Goal: Task Accomplishment & Management: Complete application form

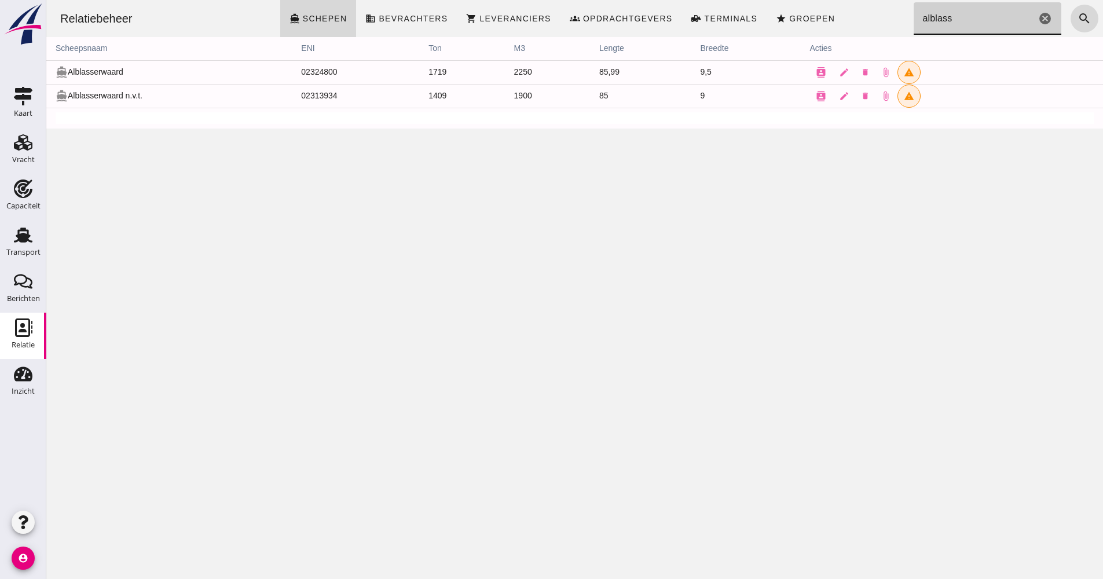
drag, startPoint x: 942, startPoint y: 18, endPoint x: 908, endPoint y: 23, distance: 34.5
click input "alblass"
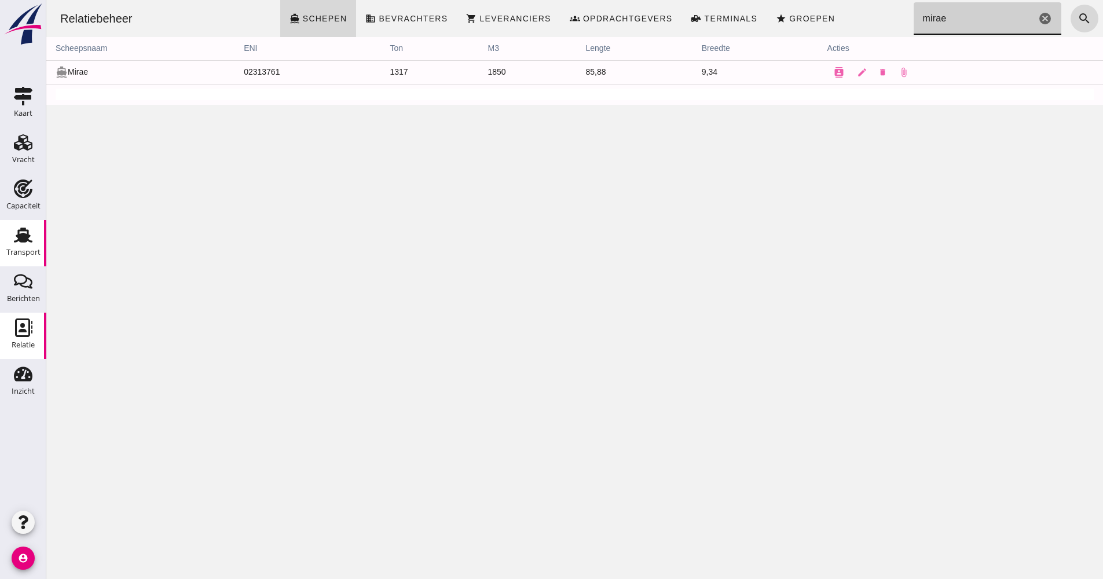
type input "mirae"
click at [34, 237] on div "Transport" at bounding box center [23, 235] width 28 height 19
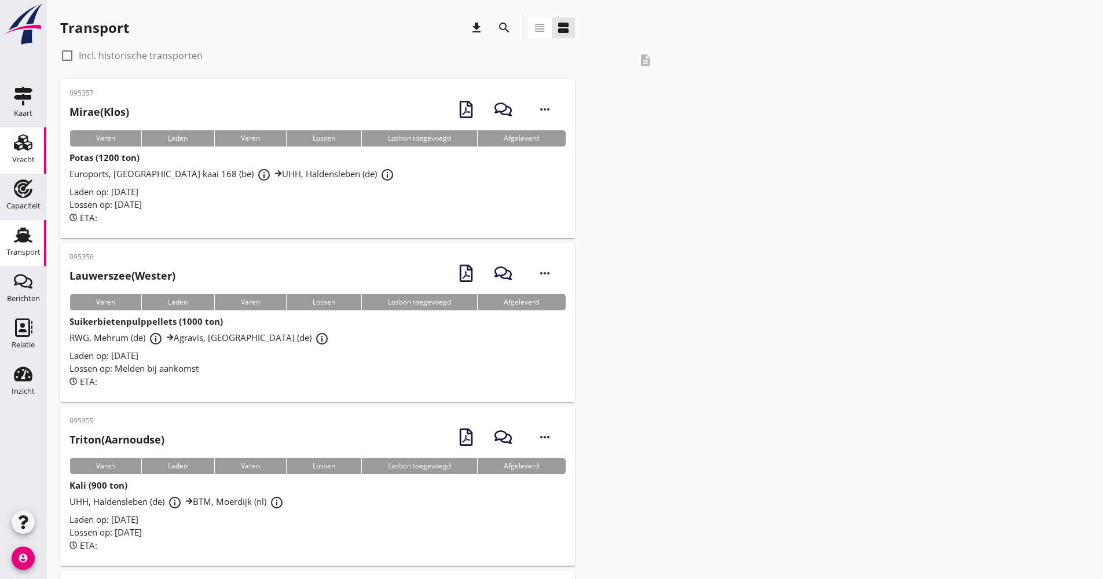
click at [35, 161] on link "Vracht Vracht" at bounding box center [23, 150] width 46 height 46
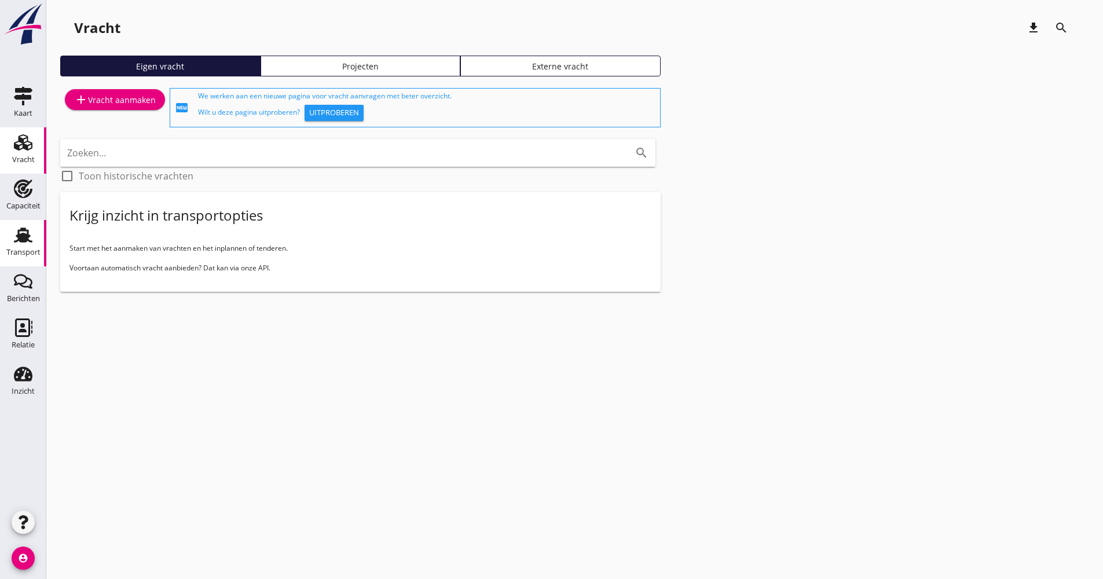
drag, startPoint x: 32, startPoint y: 248, endPoint x: 5, endPoint y: 249, distance: 27.2
click at [31, 248] on div "Transport" at bounding box center [23, 252] width 34 height 8
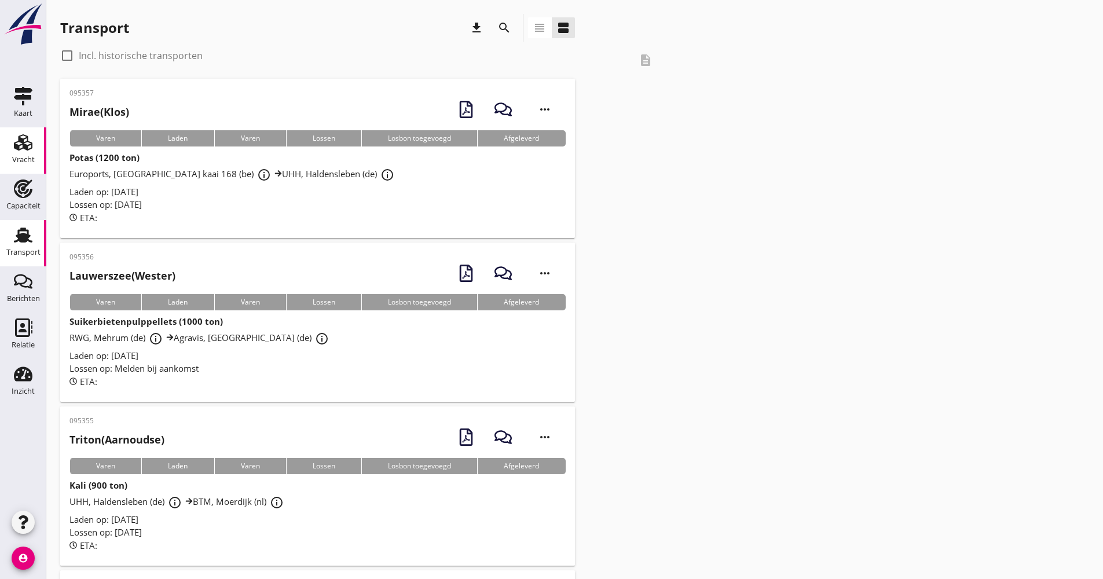
drag, startPoint x: 35, startPoint y: 155, endPoint x: 42, endPoint y: 153, distance: 6.6
click at [36, 153] on link "Vracht Vracht" at bounding box center [23, 150] width 46 height 46
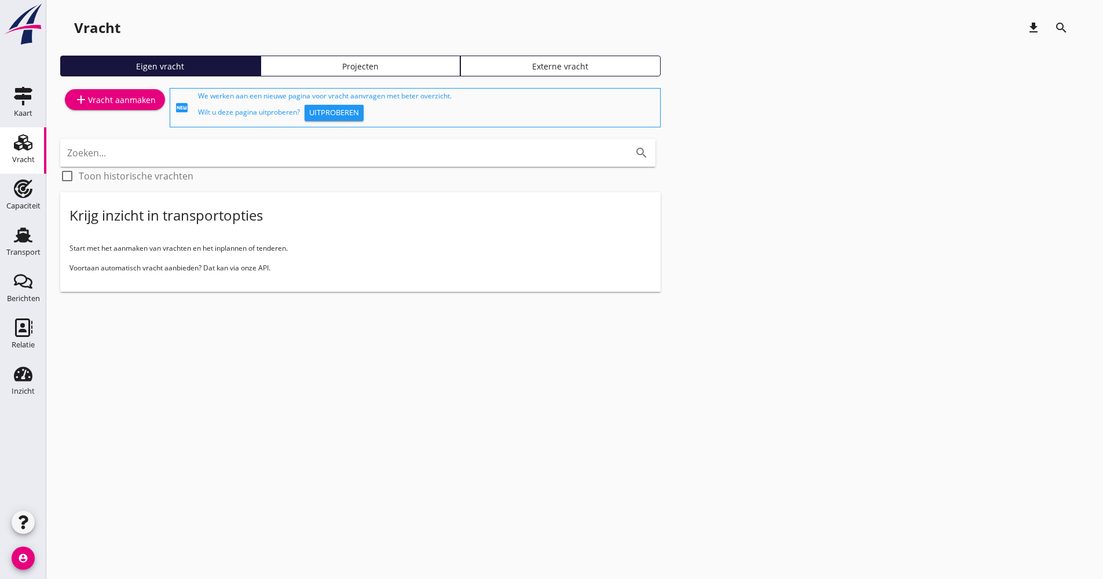
click at [107, 100] on div "add Vracht aanmaken" at bounding box center [115, 100] width 82 height 14
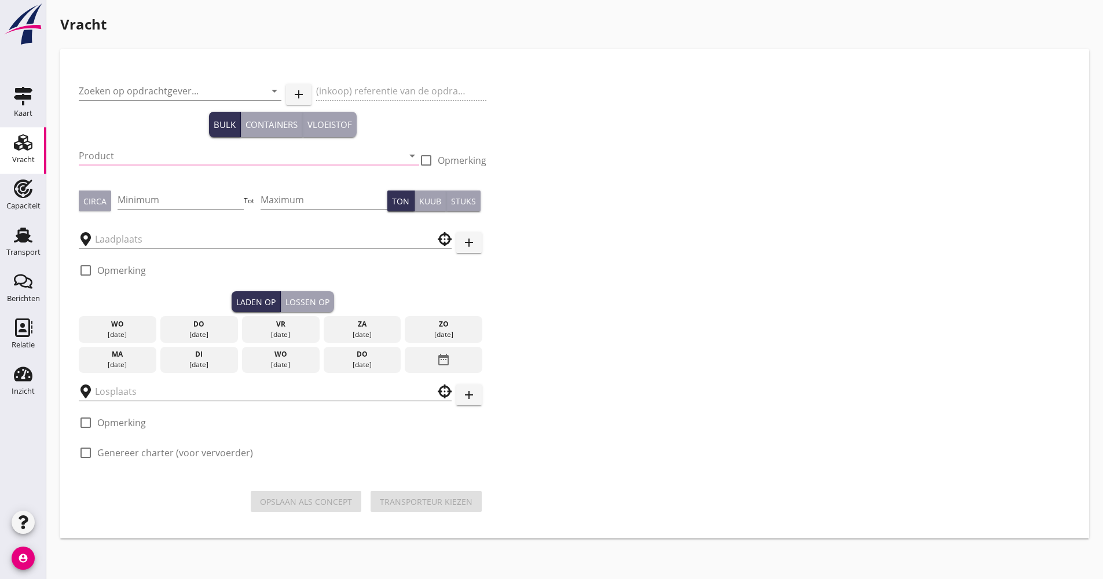
click at [163, 394] on input "text" at bounding box center [257, 391] width 324 height 19
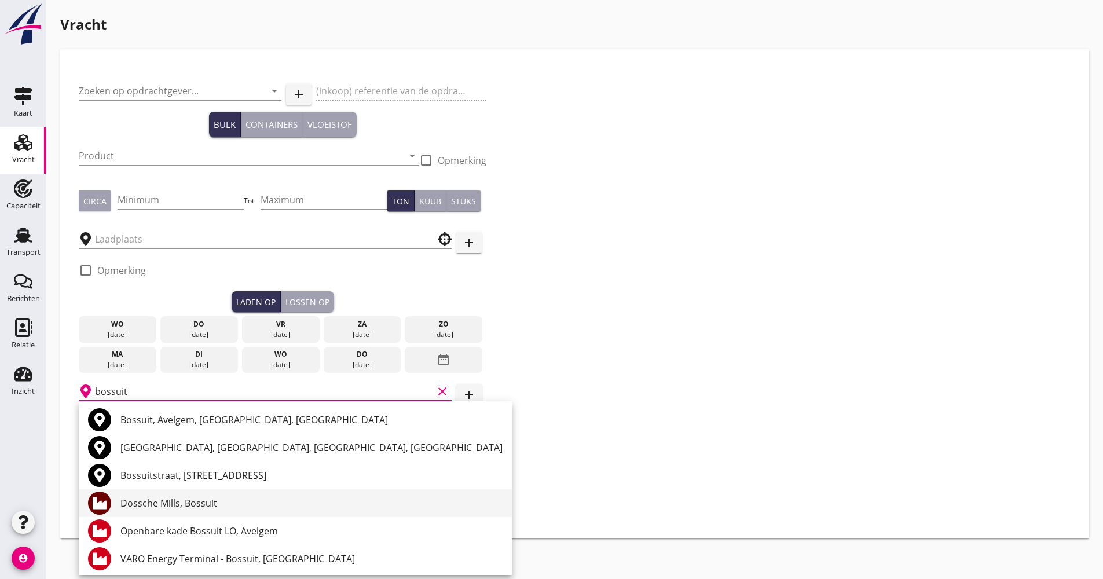
click at [212, 501] on div "Dossche Mills, Bossuit" at bounding box center [311, 503] width 382 height 14
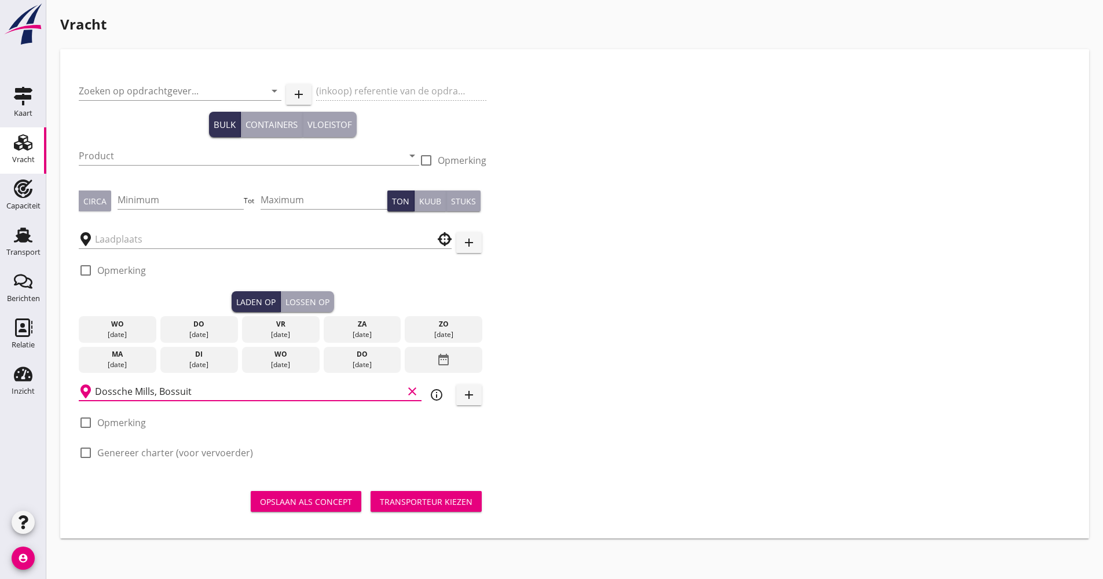
type input "Dossche Mills, Bossuit"
click at [431, 392] on icon "info_outline" at bounding box center [436, 395] width 14 height 14
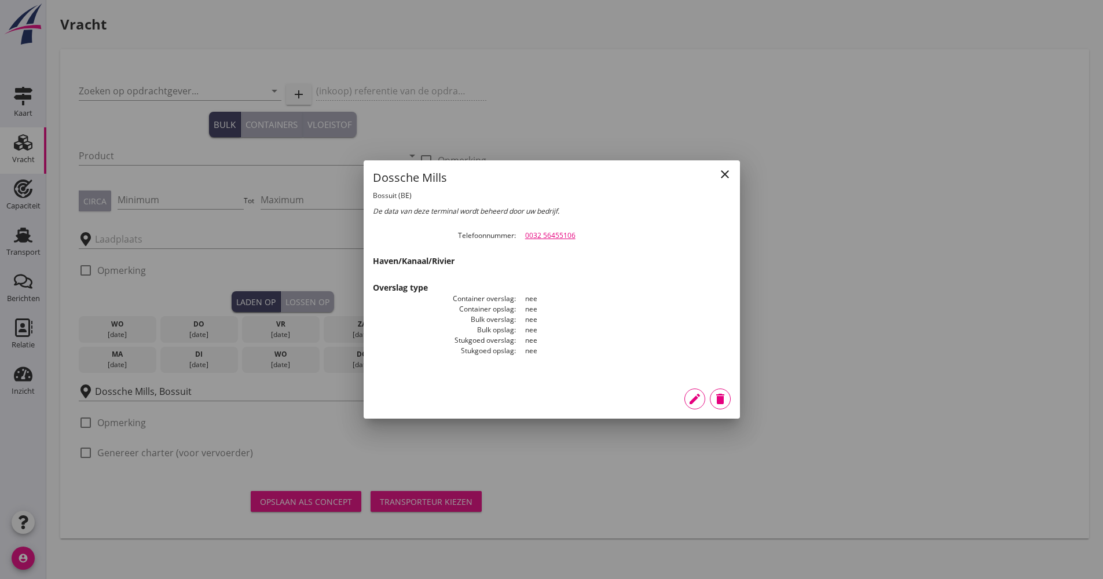
drag, startPoint x: 575, startPoint y: 237, endPoint x: 525, endPoint y: 237, distance: 49.8
click at [525, 237] on div "0032 56455106" at bounding box center [627, 235] width 205 height 10
drag, startPoint x: 525, startPoint y: 237, endPoint x: 531, endPoint y: 236, distance: 6.5
copy link "0032 56455106"
click at [718, 172] on icon "close" at bounding box center [725, 174] width 14 height 14
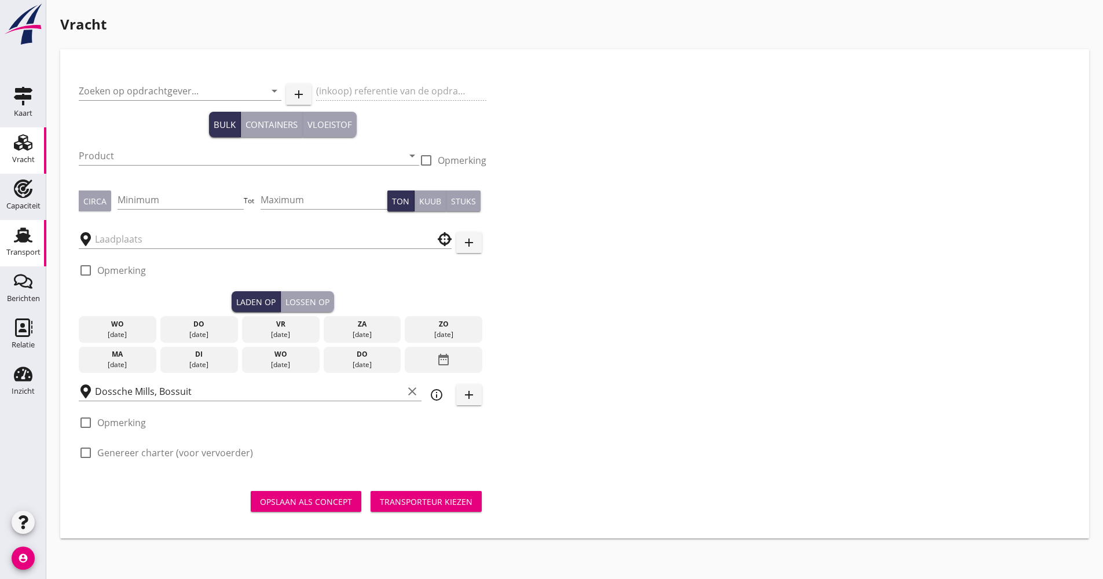
click at [14, 245] on div "Transport" at bounding box center [23, 252] width 34 height 16
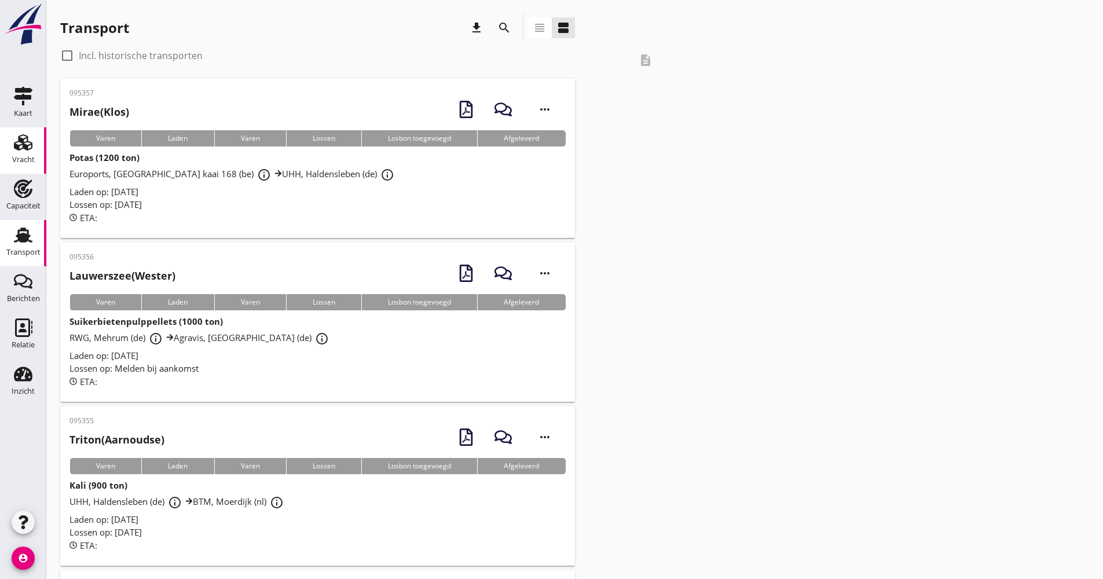
click at [23, 141] on use at bounding box center [23, 142] width 19 height 16
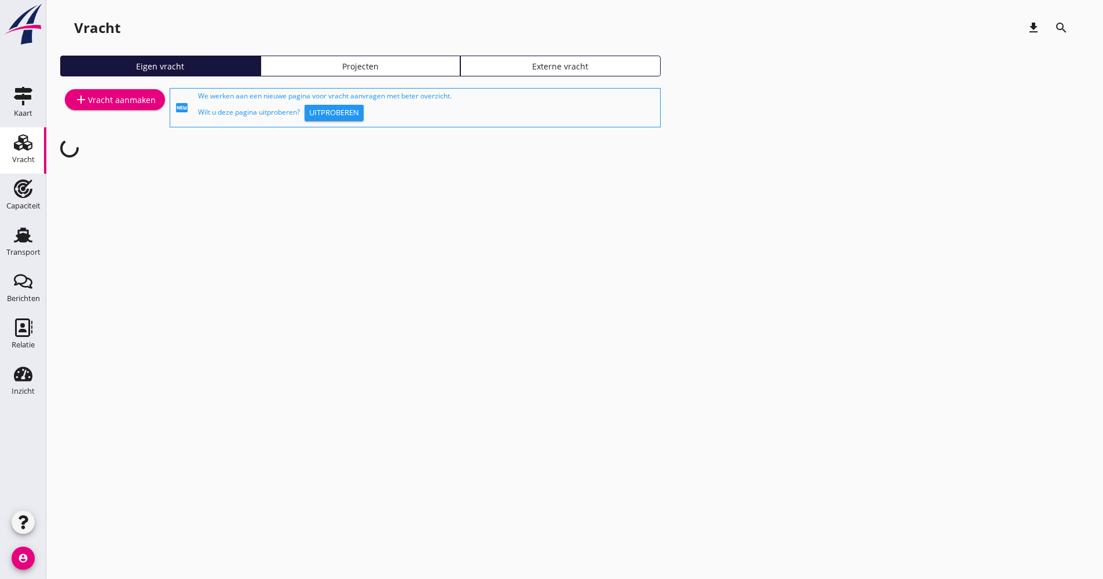
click at [108, 107] on link "add Vracht aanmaken" at bounding box center [115, 99] width 100 height 21
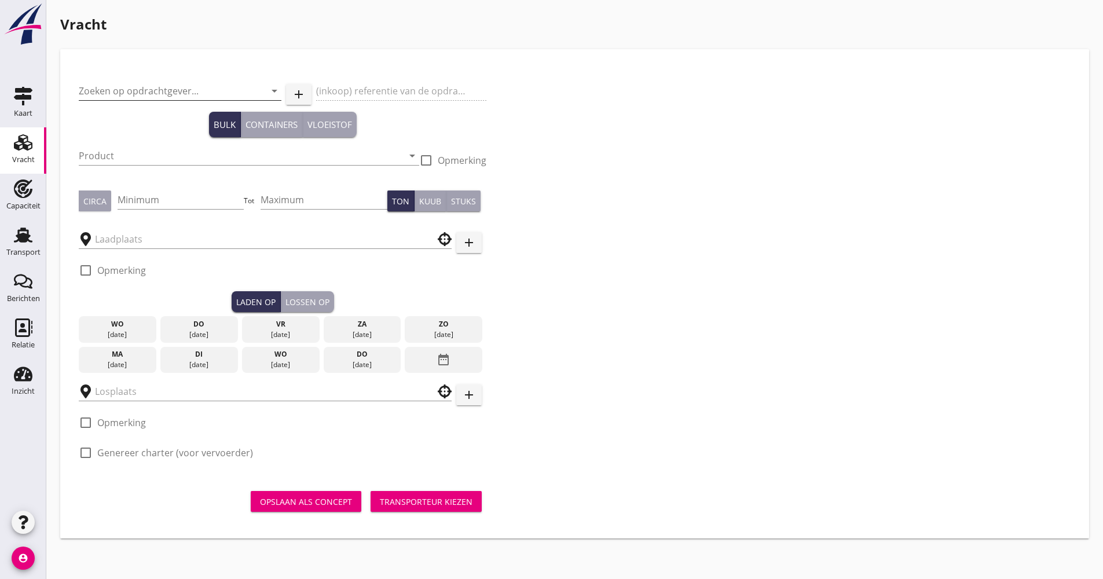
click at [160, 87] on input "Zoeken op opdrachtgever..." at bounding box center [164, 91] width 170 height 19
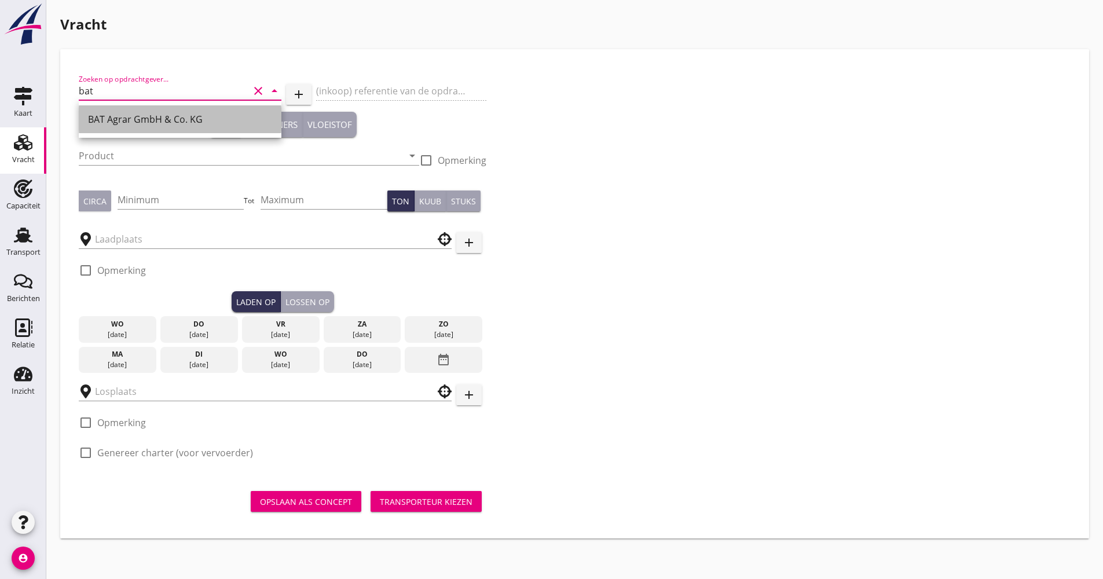
click at [150, 110] on div "BAT Agrar GmbH & Co. KG" at bounding box center [180, 119] width 184 height 28
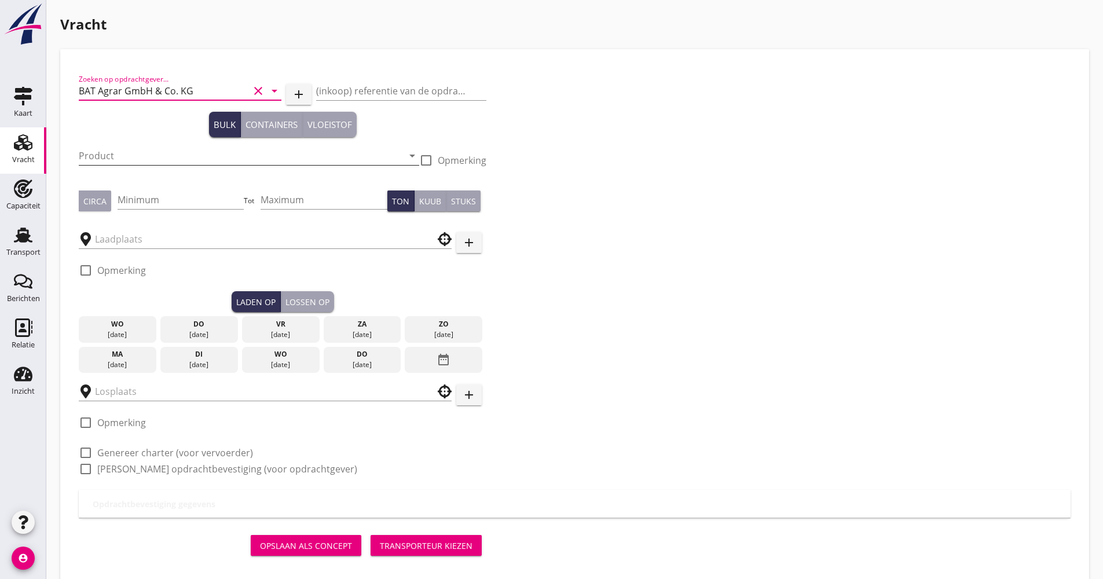
type input "BAT Agrar GmbH & Co. KG"
click at [148, 151] on input "Product" at bounding box center [241, 155] width 324 height 19
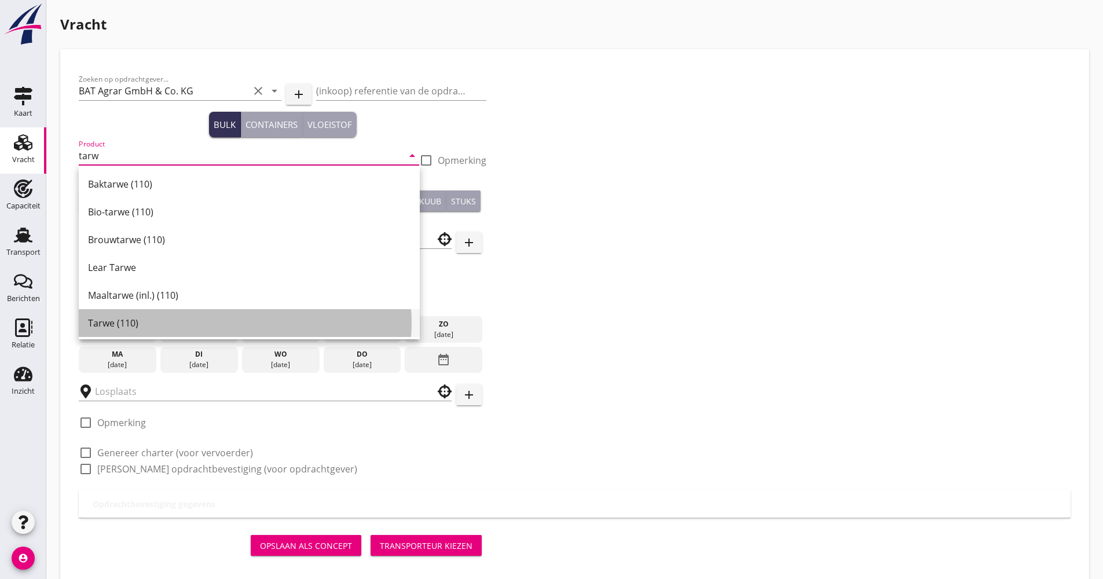
click at [122, 321] on div "Tarwe (110)" at bounding box center [249, 323] width 322 height 14
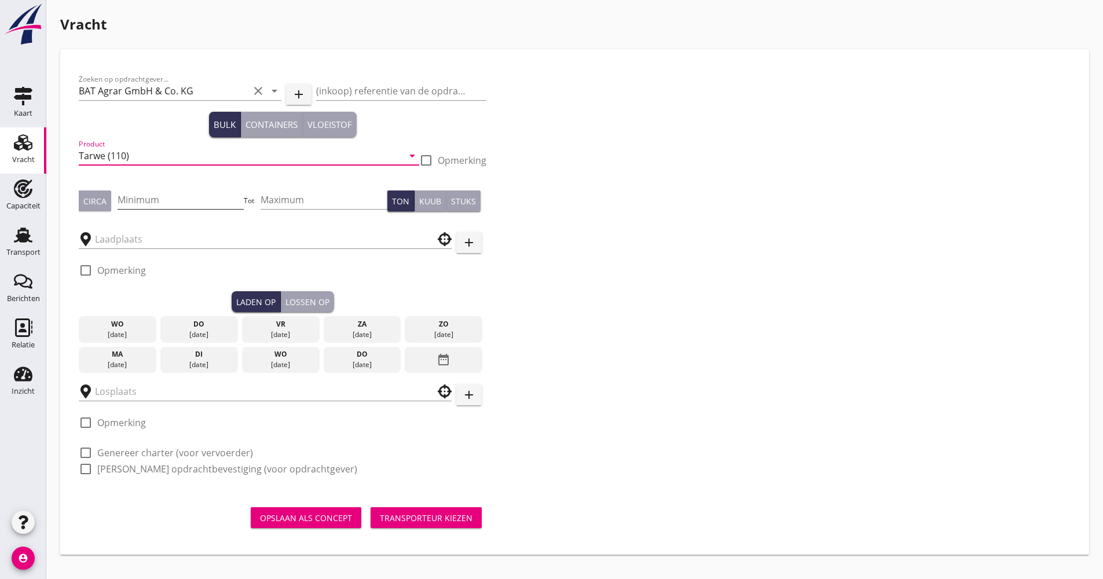
type input "Tarwe (110)"
click at [149, 196] on input "Minimum" at bounding box center [180, 199] width 127 height 19
type input "1100"
click at [177, 229] on div at bounding box center [265, 235] width 373 height 25
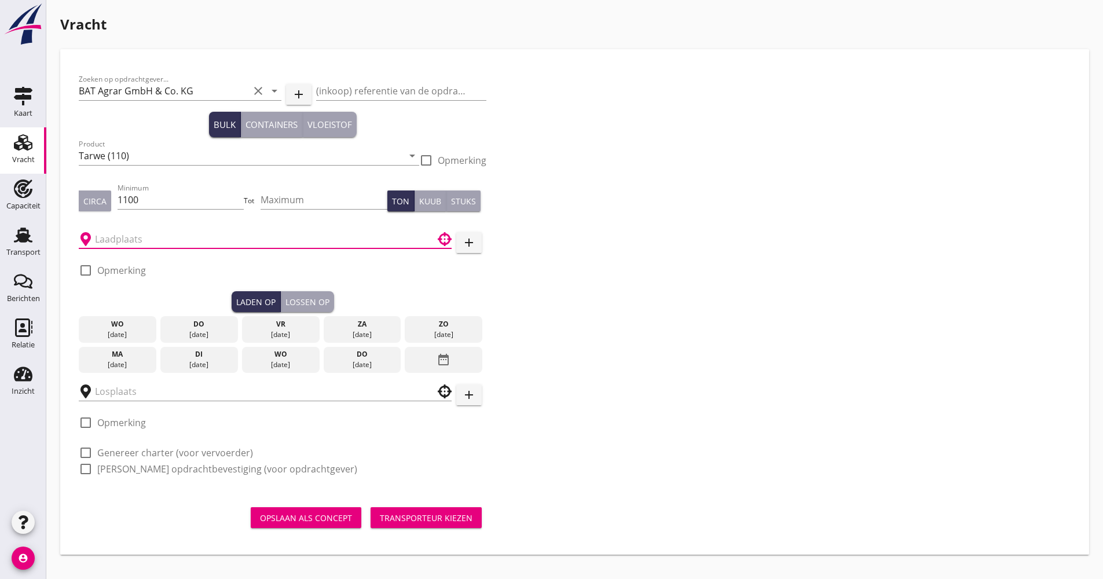
click at [177, 240] on input "text" at bounding box center [257, 239] width 324 height 19
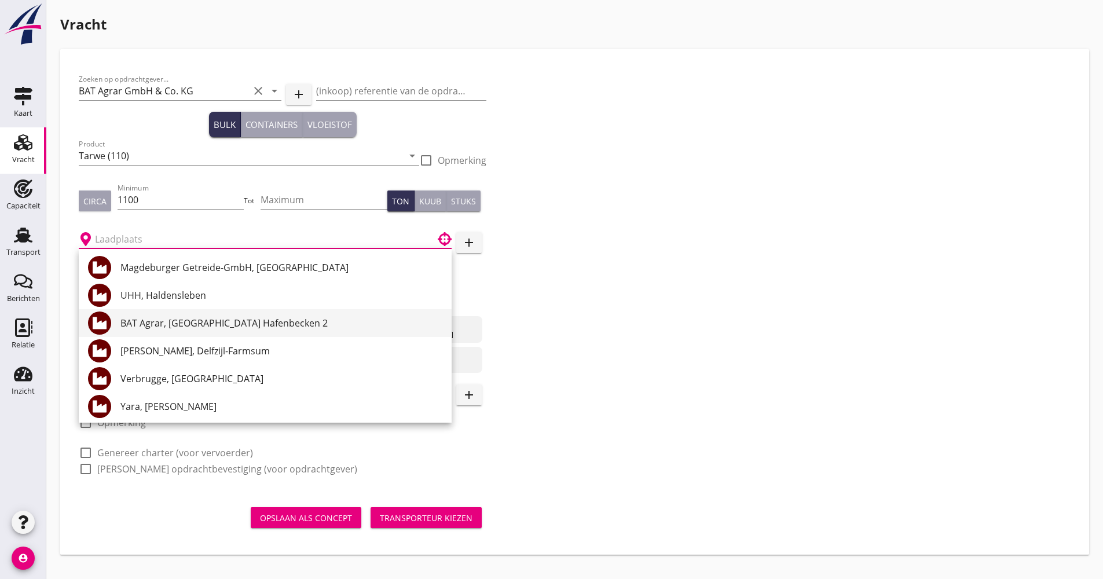
click at [180, 315] on div "BAT Agrar, [GEOGRAPHIC_DATA] Hafenbecken 2" at bounding box center [281, 323] width 322 height 28
type input "BAT Agrar, [GEOGRAPHIC_DATA] Hafenbecken 2"
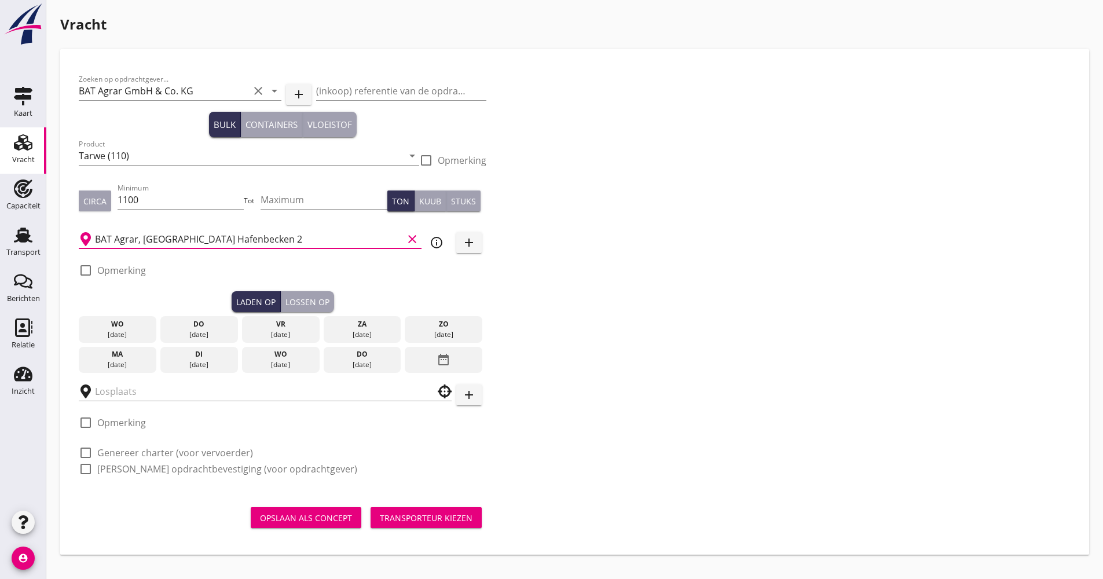
click at [107, 370] on div "[DATE]" at bounding box center [118, 360] width 78 height 27
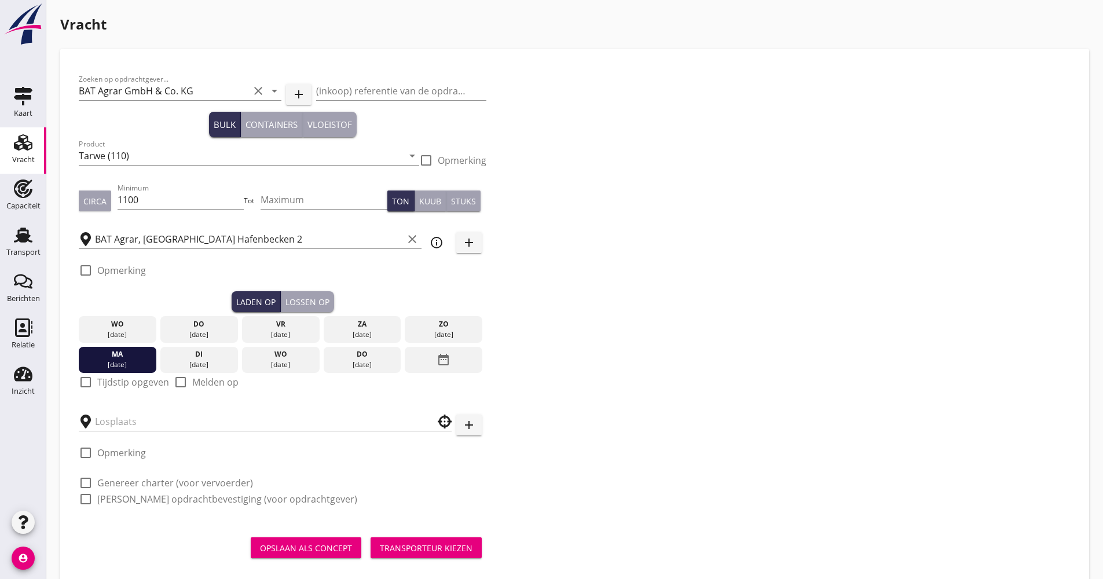
click at [97, 385] on label "Tijdstip opgeven" at bounding box center [133, 382] width 72 height 12
checkbox input "true"
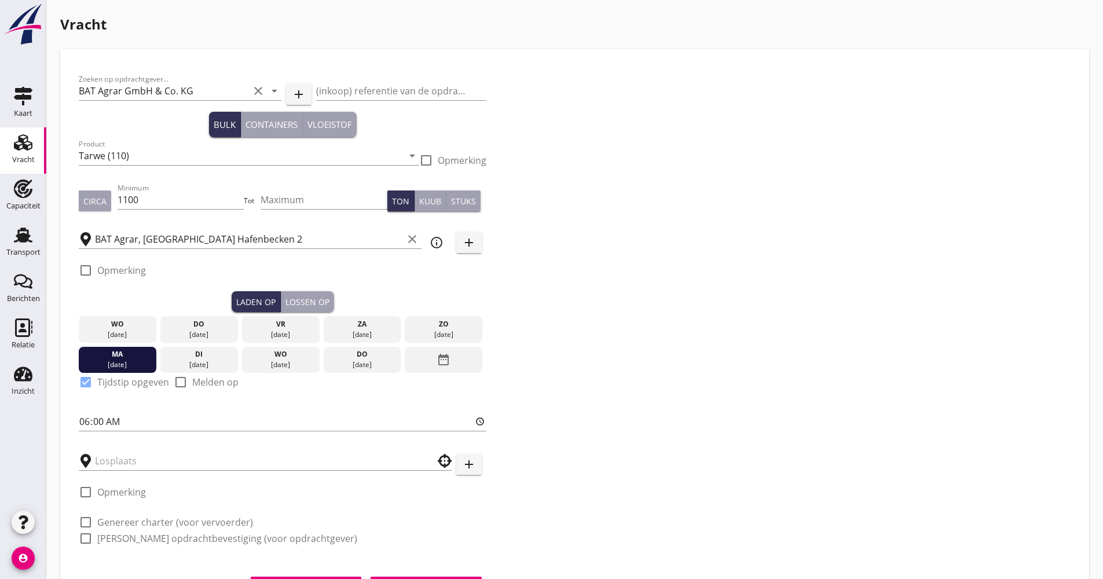
click at [303, 298] on div "Lossen op" at bounding box center [307, 302] width 44 height 12
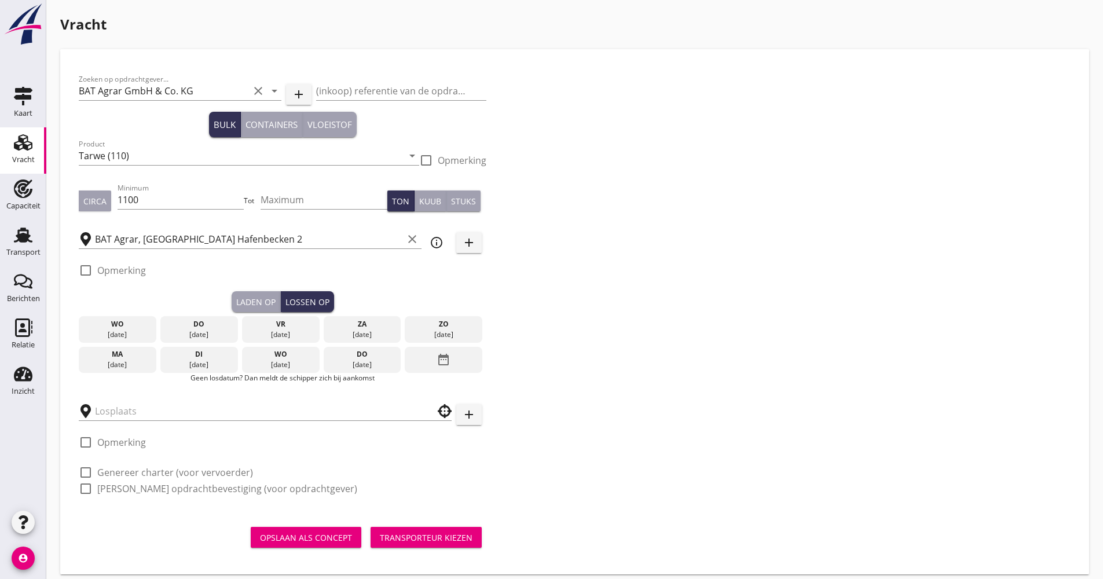
click at [421, 357] on div "date_range" at bounding box center [444, 360] width 78 height 27
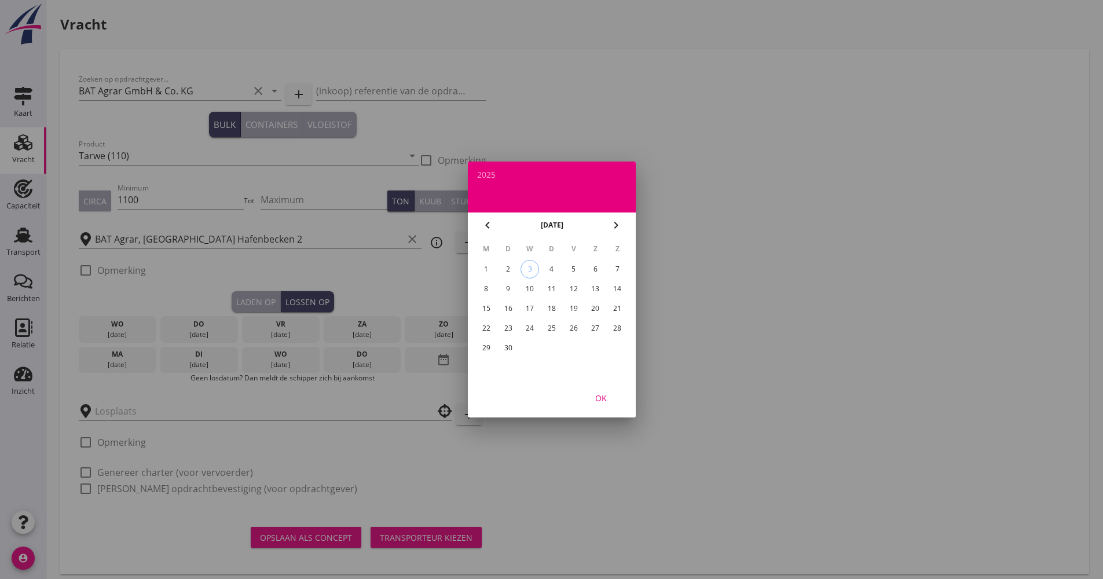
drag, startPoint x: 528, startPoint y: 309, endPoint x: 537, endPoint y: 310, distance: 9.3
click at [528, 309] on div "17" at bounding box center [529, 308] width 19 height 19
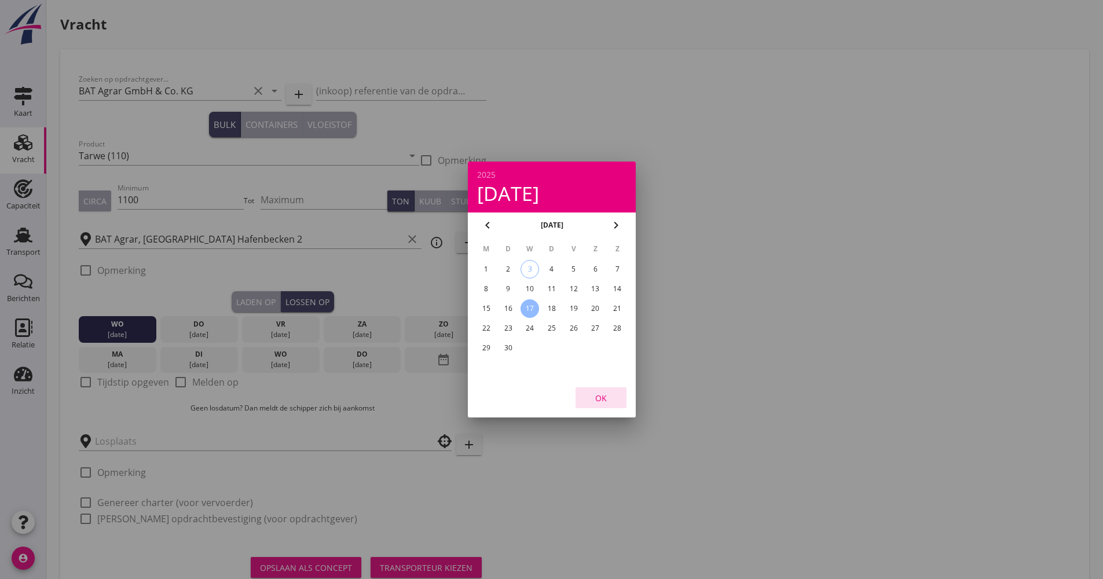
drag, startPoint x: 607, startPoint y: 397, endPoint x: 598, endPoint y: 398, distance: 9.3
click at [607, 398] on div "OK" at bounding box center [601, 398] width 32 height 12
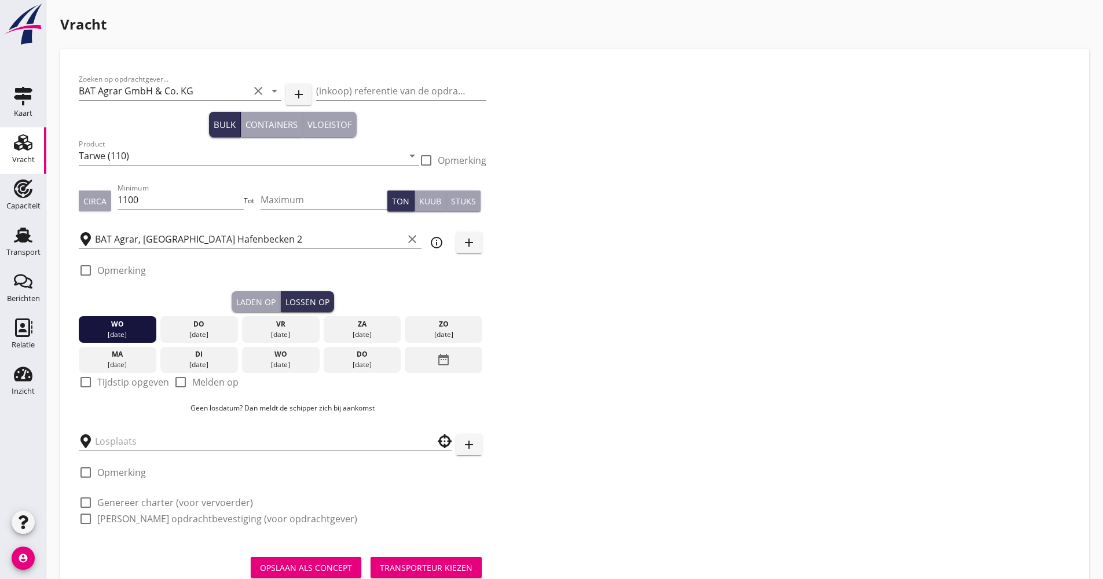
click at [218, 380] on label "Melden op" at bounding box center [215, 382] width 46 height 12
checkbox input "true"
click at [158, 438] on input "text" at bounding box center [257, 441] width 324 height 19
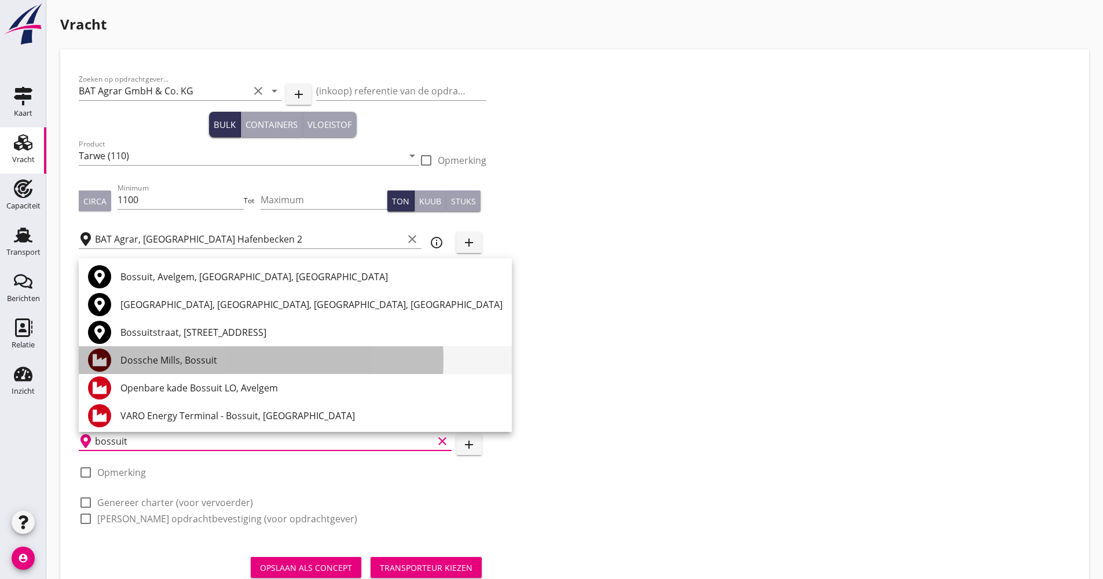
click at [176, 363] on div "Dossche Mills, Bossuit" at bounding box center [311, 360] width 382 height 14
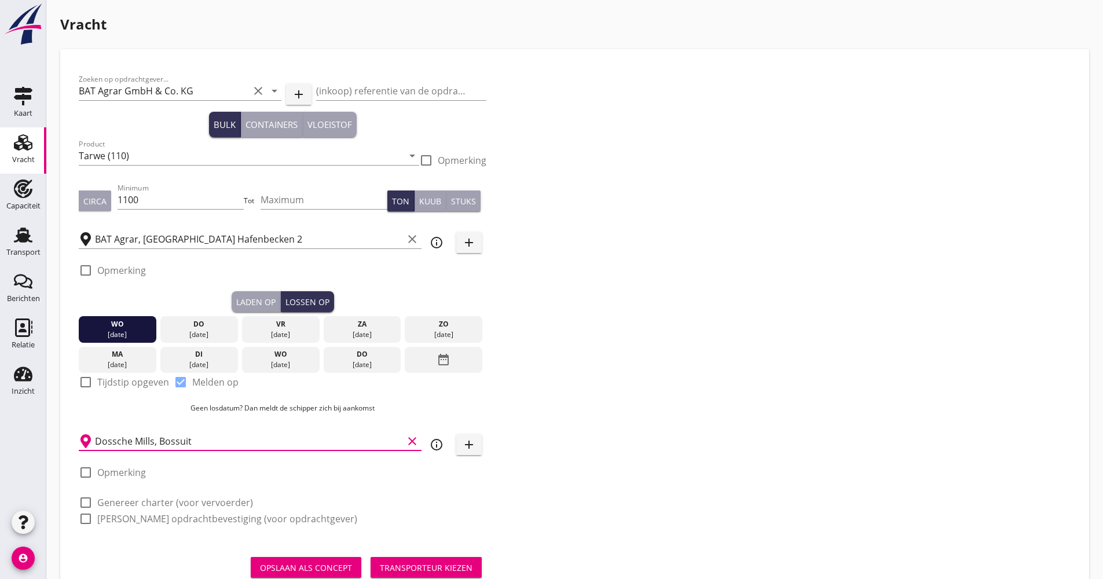
type input "Dossche Mills, Bossuit"
drag, startPoint x: 147, startPoint y: 501, endPoint x: 147, endPoint y: 511, distance: 10.4
click at [147, 501] on label "Genereer charter (voor vervoerder)" at bounding box center [175, 503] width 156 height 12
checkbox input "true"
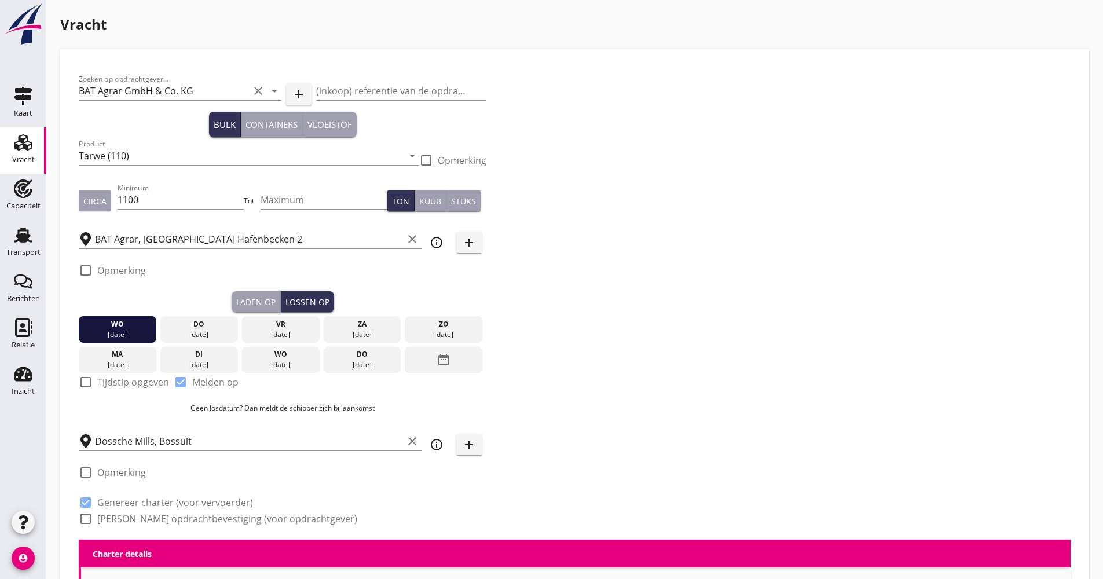
click at [148, 513] on label "[PERSON_NAME] opdrachtbevestiging (voor opdrachtgever)" at bounding box center [227, 519] width 260 height 12
checkbox input "true"
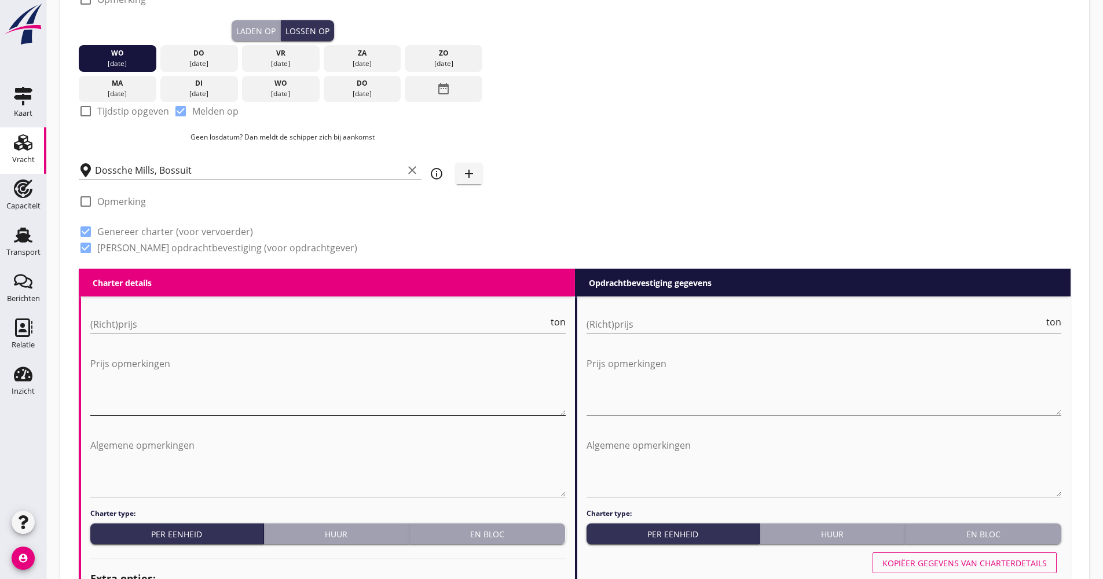
scroll to position [289, 0]
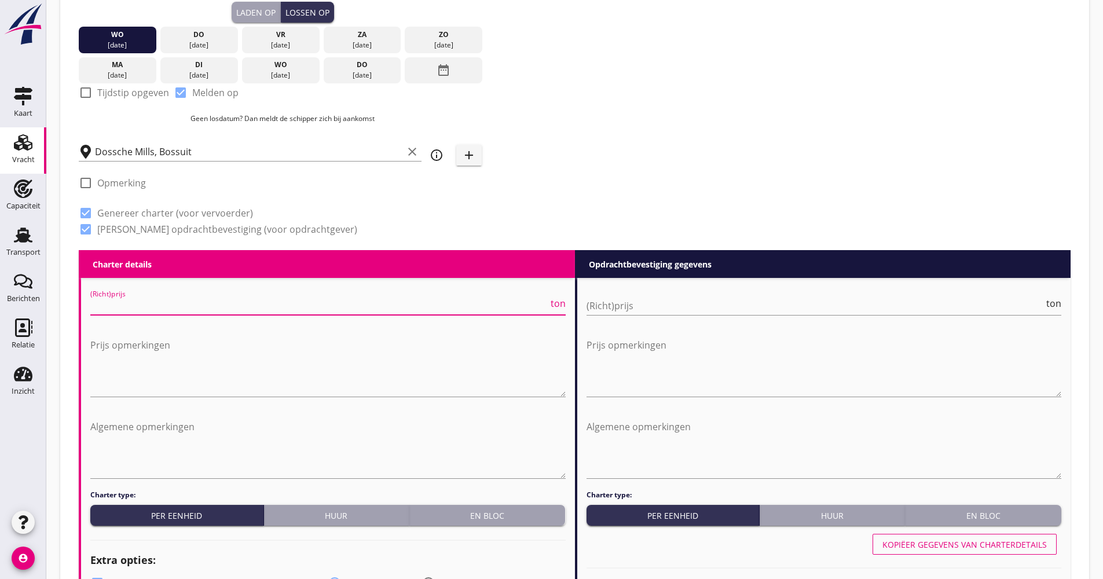
click at [160, 307] on input "(Richt)prijs" at bounding box center [319, 305] width 458 height 19
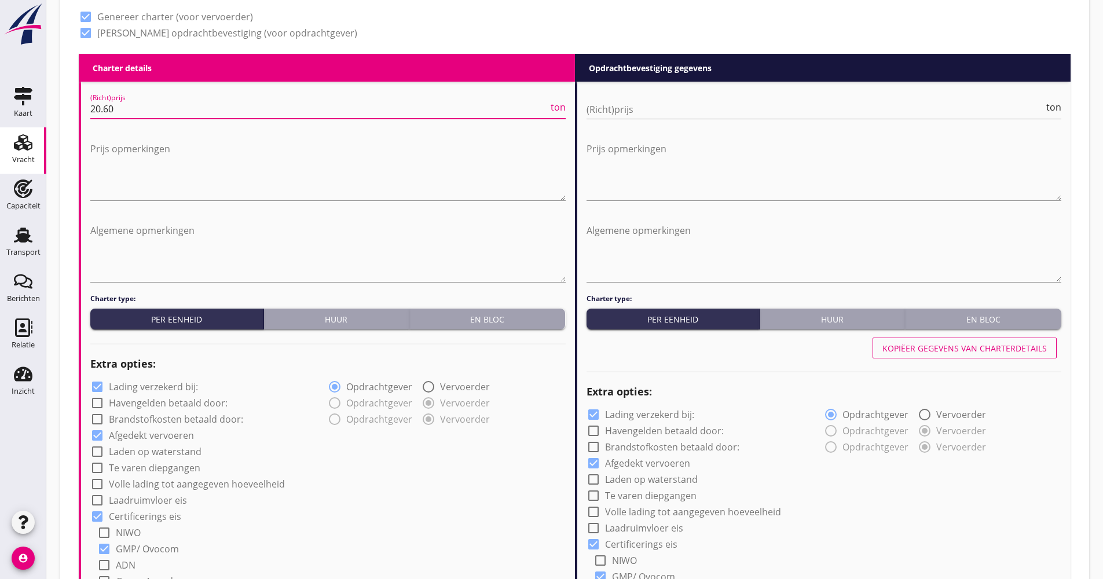
scroll to position [521, 0]
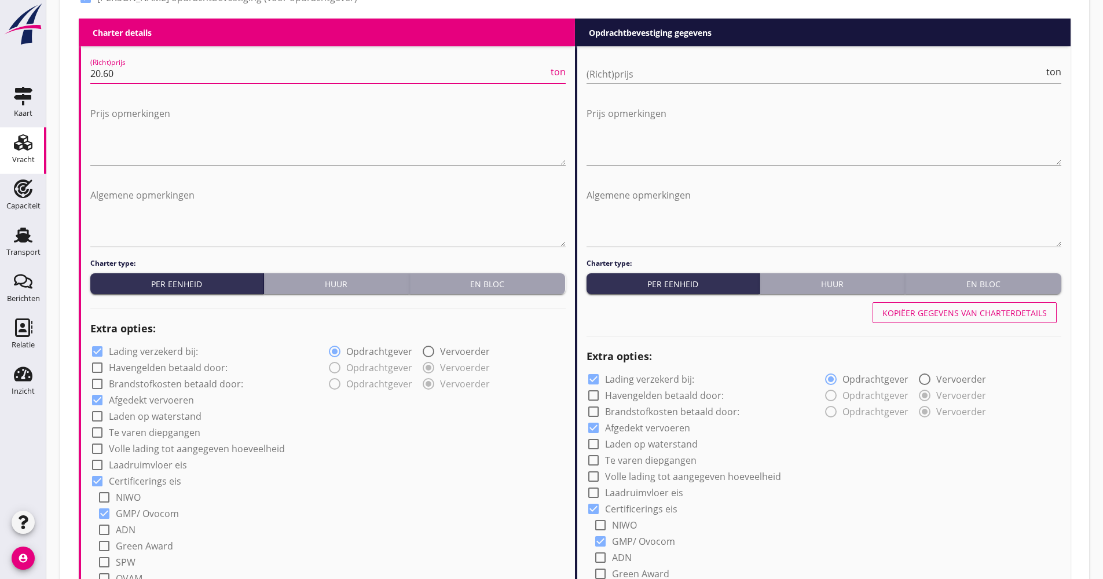
type input "20.60"
click at [171, 351] on label "Lading verzekerd bij:" at bounding box center [153, 352] width 89 height 12
checkbox input "false"
click at [170, 446] on label "Volle lading tot aangegeven hoeveelheid" at bounding box center [197, 449] width 176 height 12
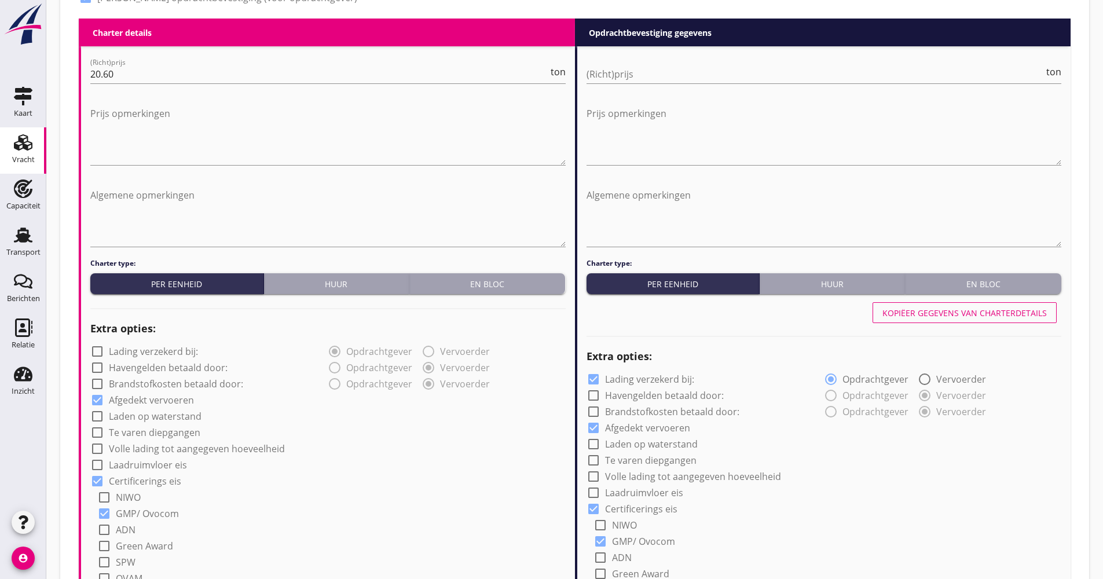
checkbox input "true"
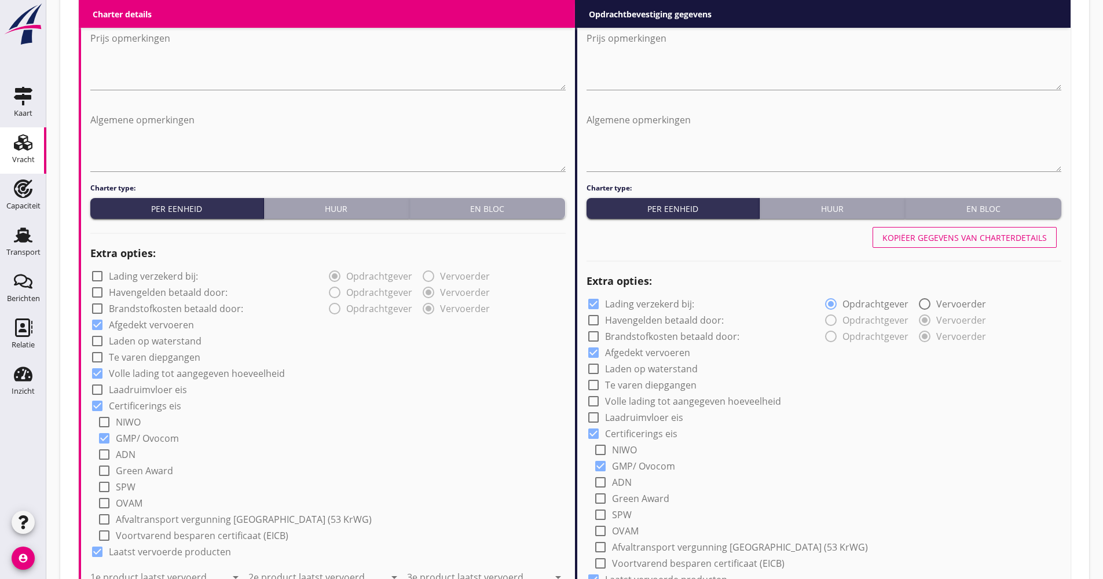
scroll to position [752, 0]
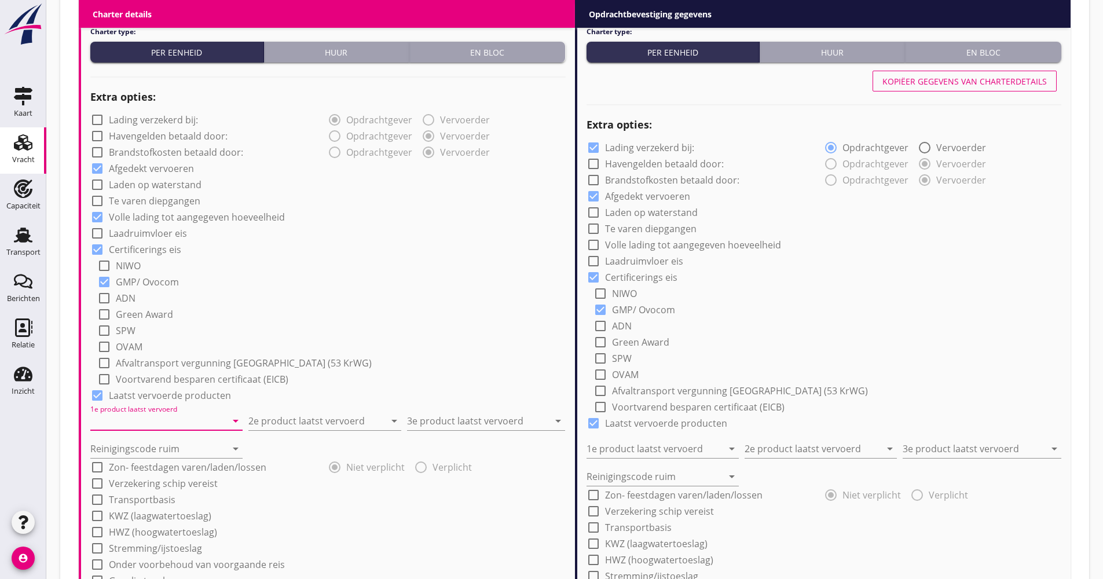
click at [155, 414] on input "1e product laatst vervoerd" at bounding box center [158, 421] width 136 height 19
click at [153, 442] on div "Coils (5412)" at bounding box center [167, 449] width 134 height 28
type input "Coils (5412)"
click at [328, 428] on input "2e product laatst vervoerd" at bounding box center [316, 421] width 136 height 19
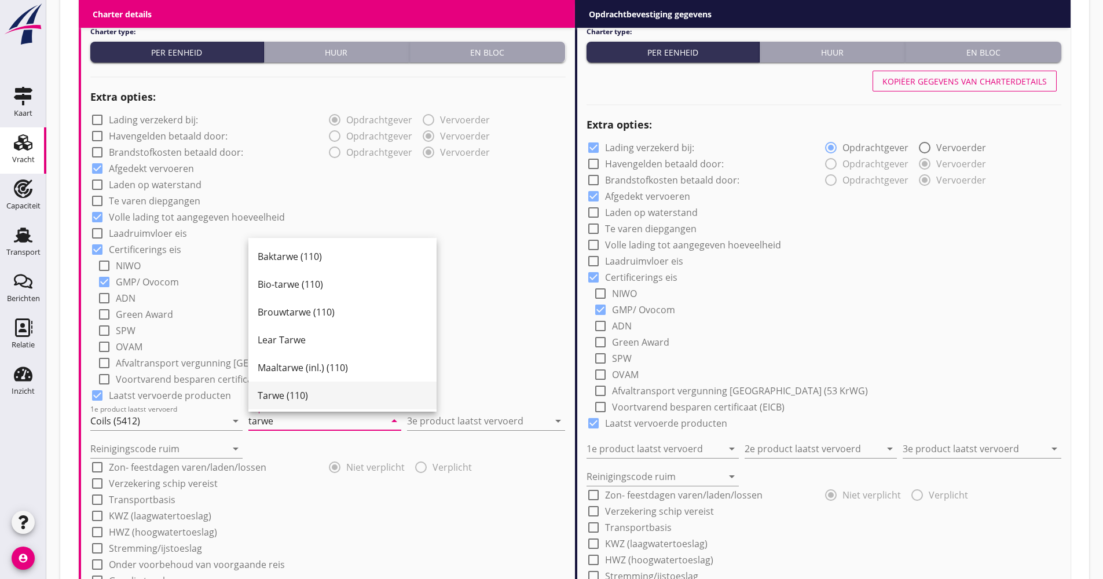
click at [292, 386] on div "Tarwe (110)" at bounding box center [343, 395] width 170 height 28
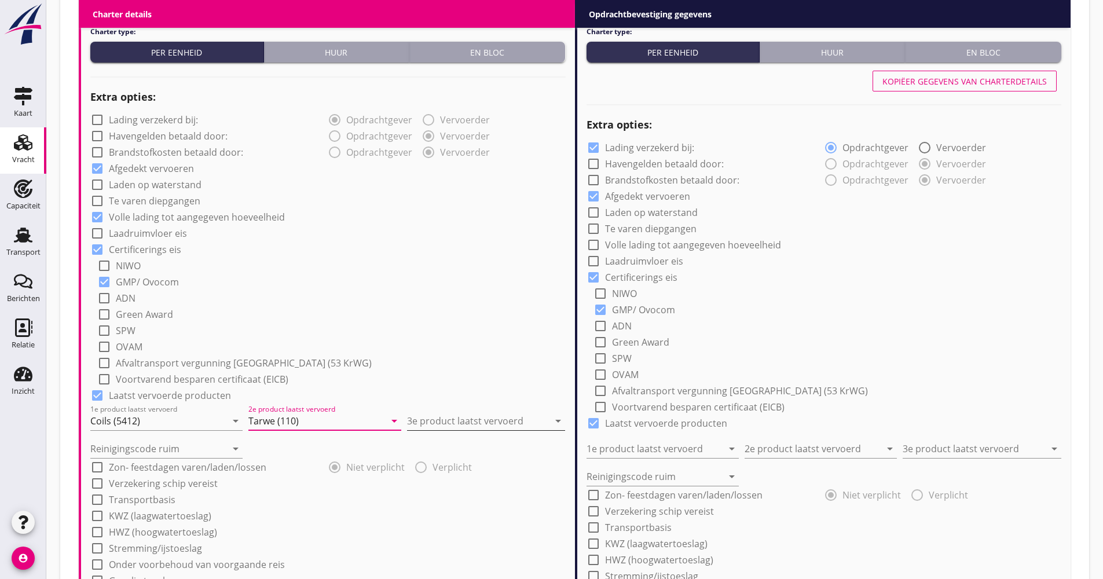
type input "Tarwe (110)"
click at [447, 418] on input "3e product laatst vervoerd" at bounding box center [478, 421] width 142 height 19
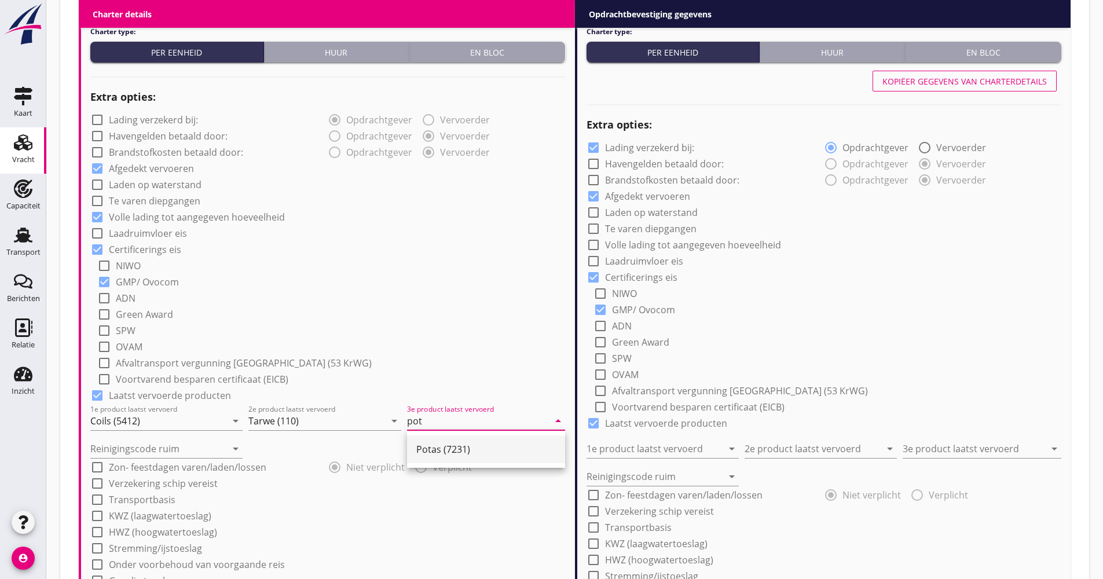
click at [438, 449] on div "Potas (7231)" at bounding box center [485, 449] width 139 height 14
type input "Potas (7231)"
drag, startPoint x: 157, startPoint y: 447, endPoint x: 153, endPoint y: 456, distance: 10.1
click at [156, 449] on input "Reinigingscode ruim" at bounding box center [158, 448] width 136 height 19
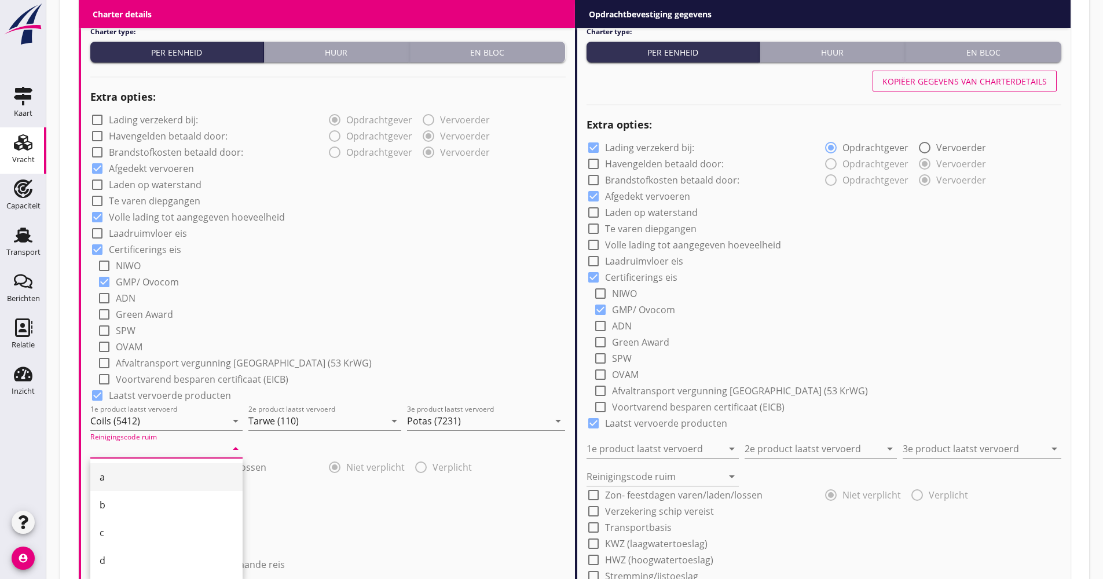
click at [140, 471] on div "a" at bounding box center [167, 477] width 134 height 14
type input "a"
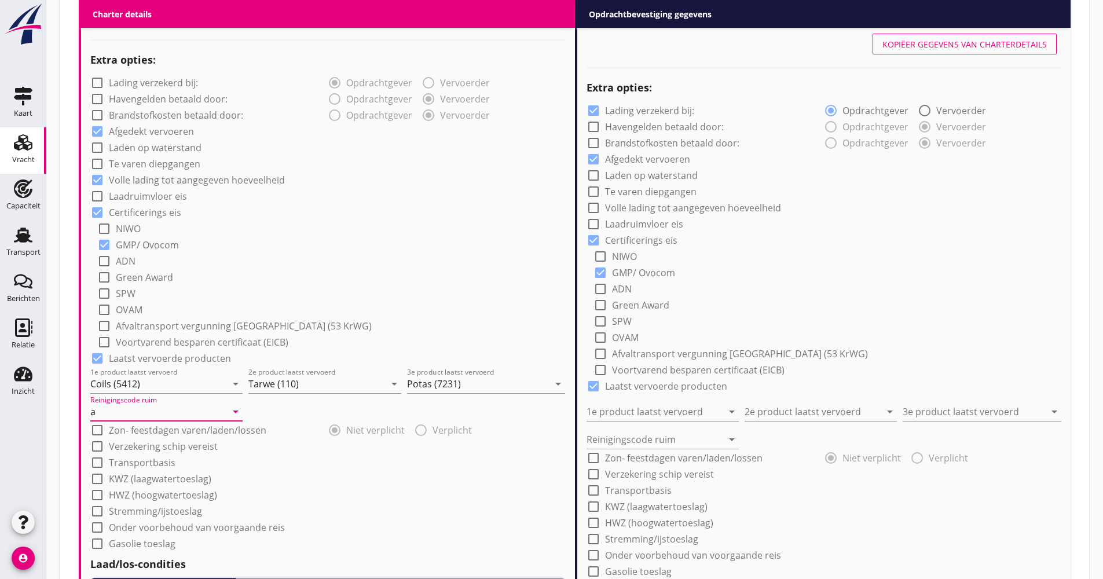
scroll to position [810, 0]
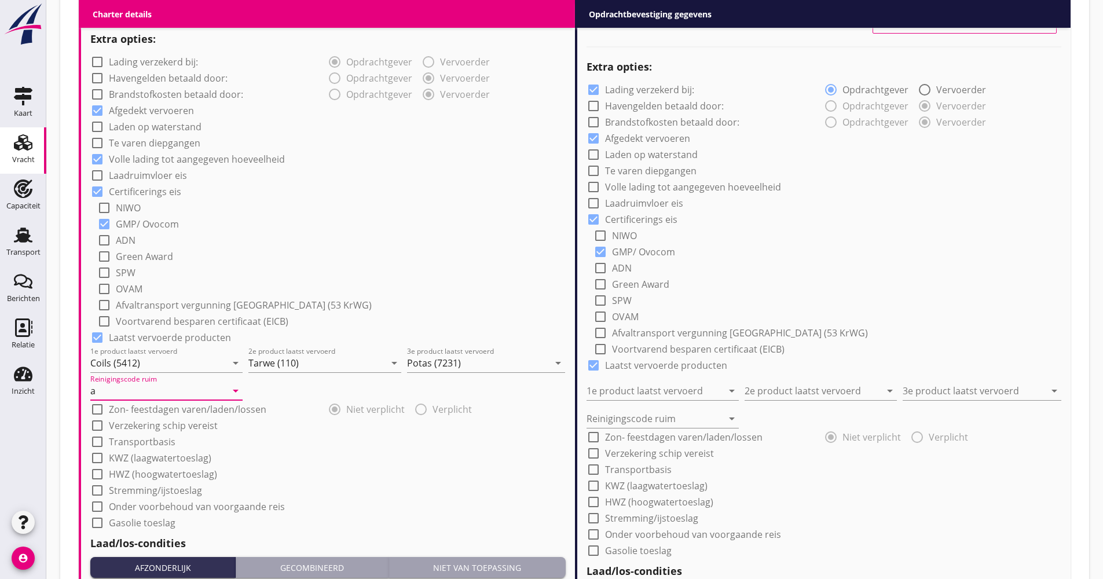
click at [154, 428] on label "Verzekering schip vereist" at bounding box center [163, 426] width 109 height 12
checkbox input "true"
click at [141, 449] on div "check_box_outline_blank Transportbasis" at bounding box center [132, 442] width 85 height 14
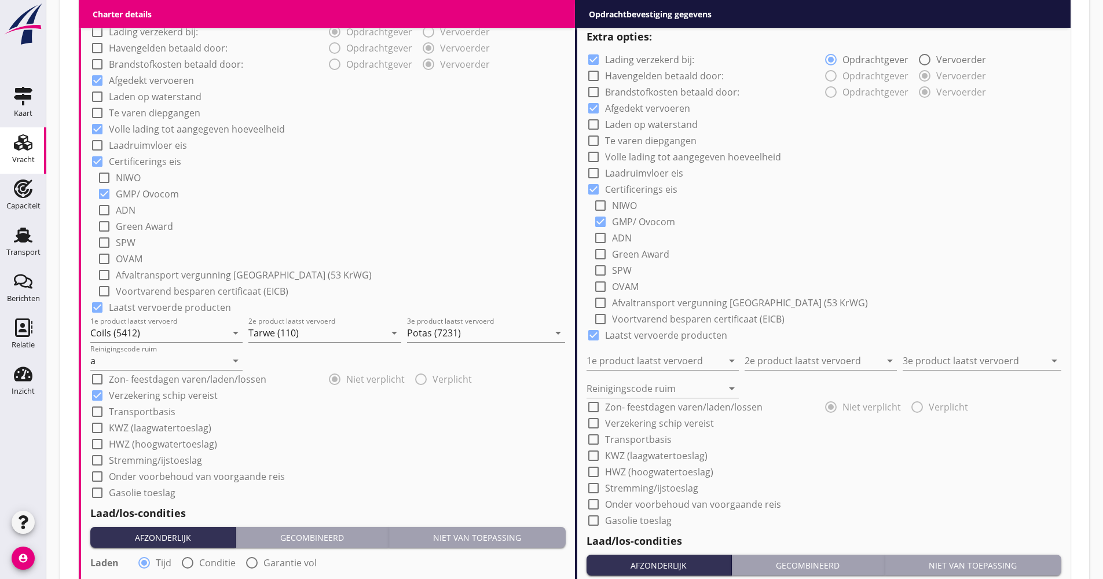
scroll to position [868, 0]
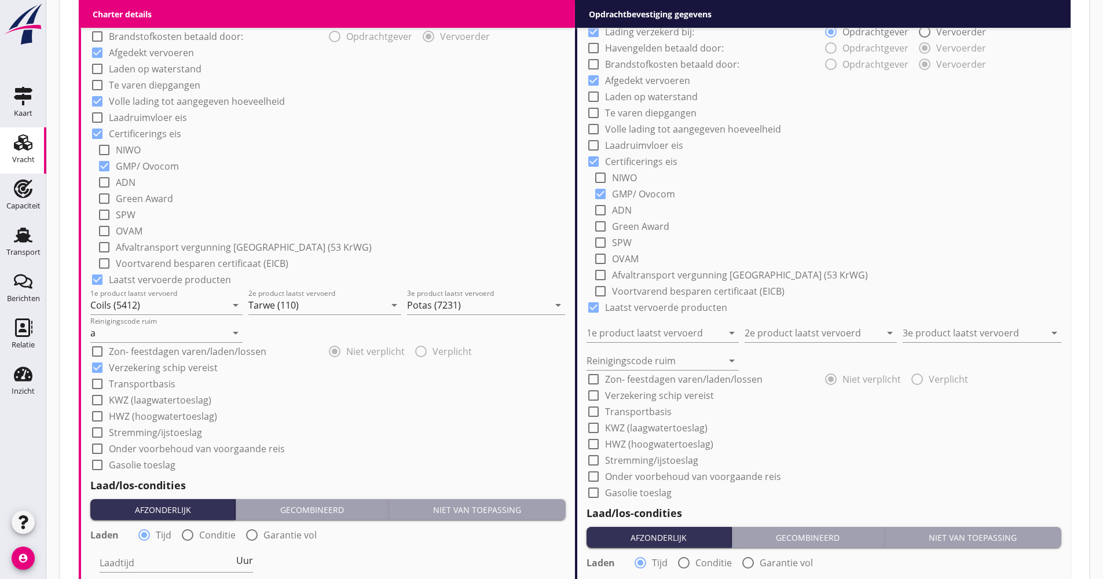
click at [145, 440] on div "check_box_outline_blank Lading verzekerd bij: radio_button_checked Opdrachtgeve…" at bounding box center [327, 233] width 475 height 477
click at [155, 388] on label "Transportbasis" at bounding box center [142, 384] width 67 height 12
checkbox input "true"
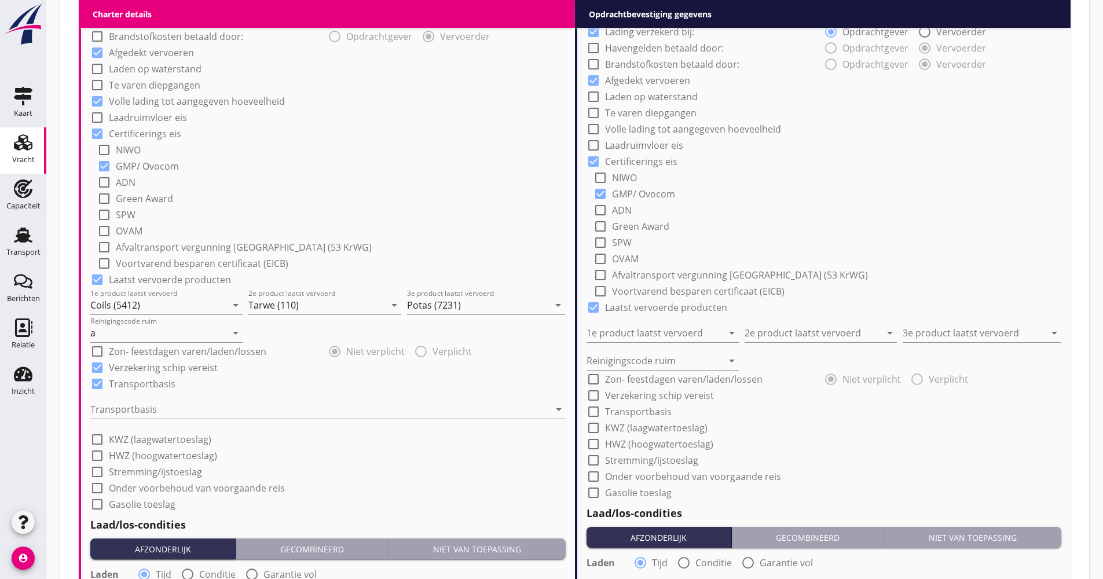
click at [146, 409] on div at bounding box center [319, 409] width 459 height 19
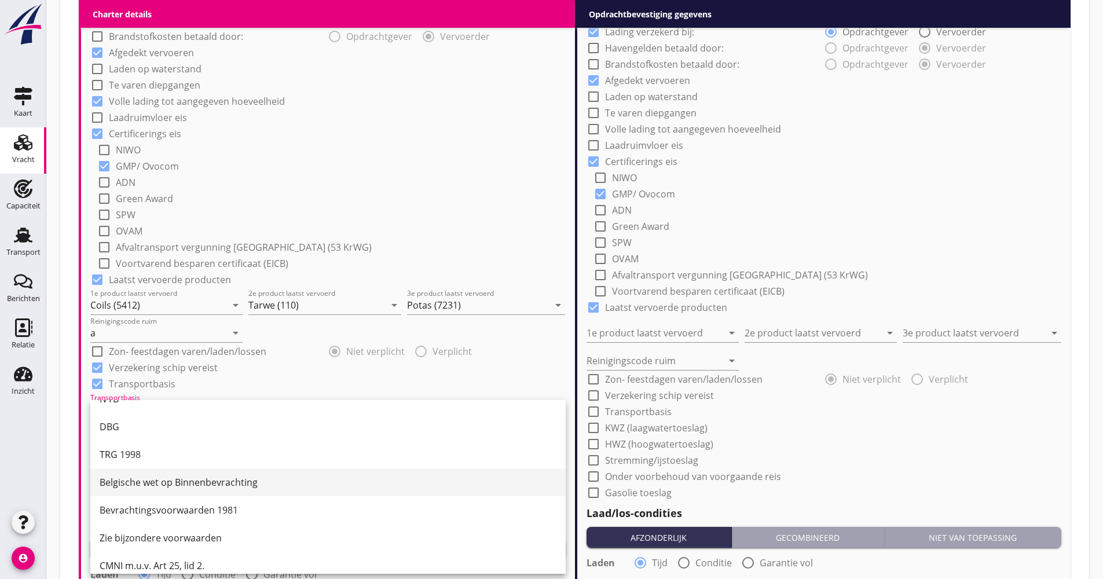
scroll to position [30, 0]
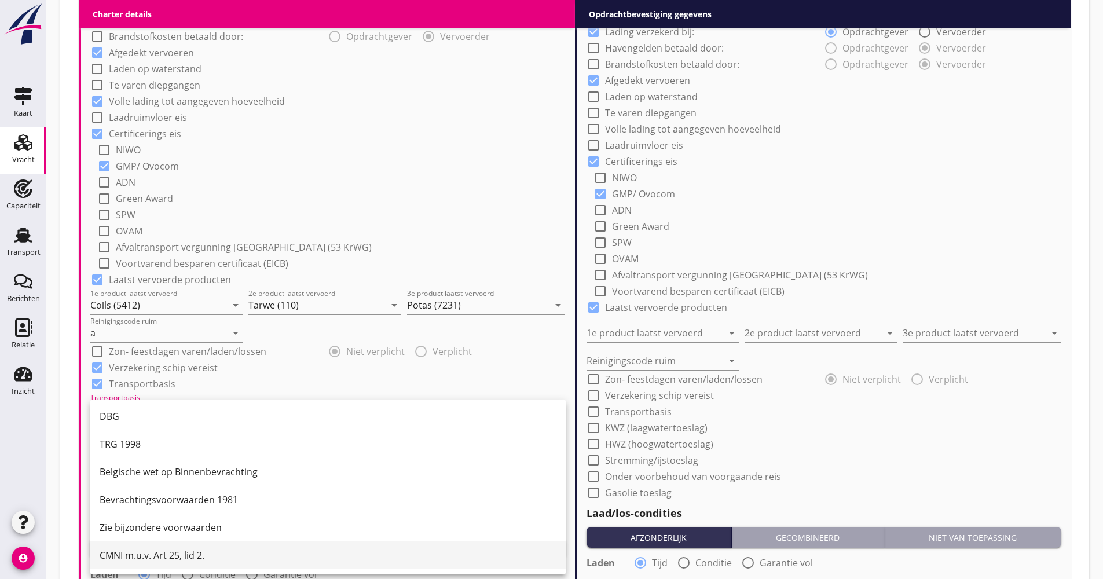
click at [156, 550] on div "CMNI m.u.v. Art 25, lid 2." at bounding box center [328, 555] width 457 height 14
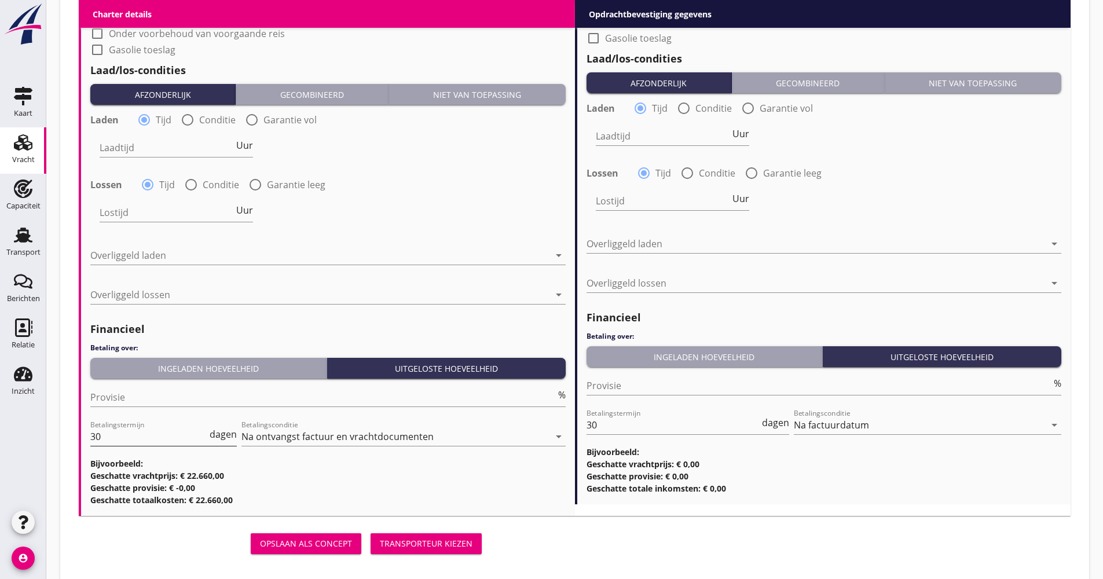
scroll to position [1331, 0]
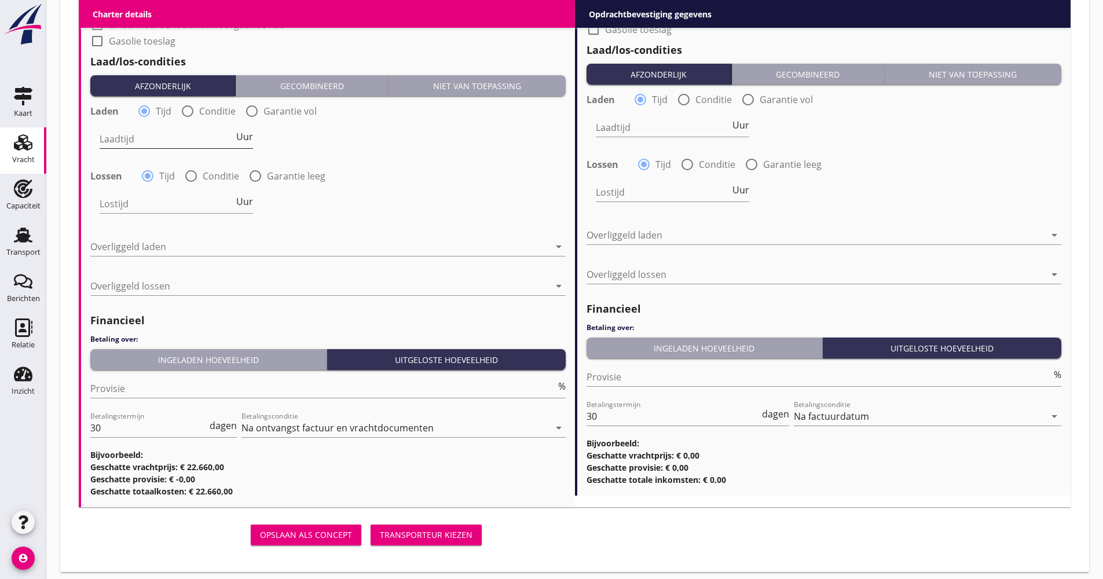
click at [252, 133] on div "Laadtijd Uur" at bounding box center [176, 140] width 156 height 42
click at [251, 137] on span "Uur" at bounding box center [244, 136] width 17 height 9
type input "2"
click at [218, 183] on div "Lossen radio_button_checked Tijd radio_button_unchecked Conditie radio_button_u…" at bounding box center [328, 175] width 478 height 19
click at [217, 179] on label "Conditie" at bounding box center [221, 176] width 36 height 12
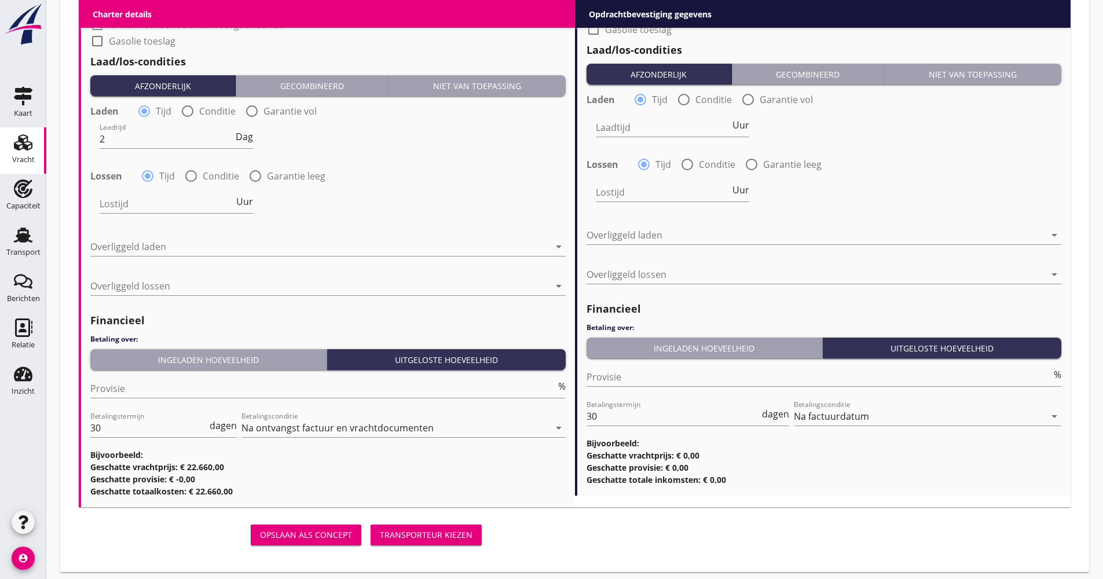
radio input "false"
radio input "true"
click at [196, 202] on div at bounding box center [207, 203] width 215 height 19
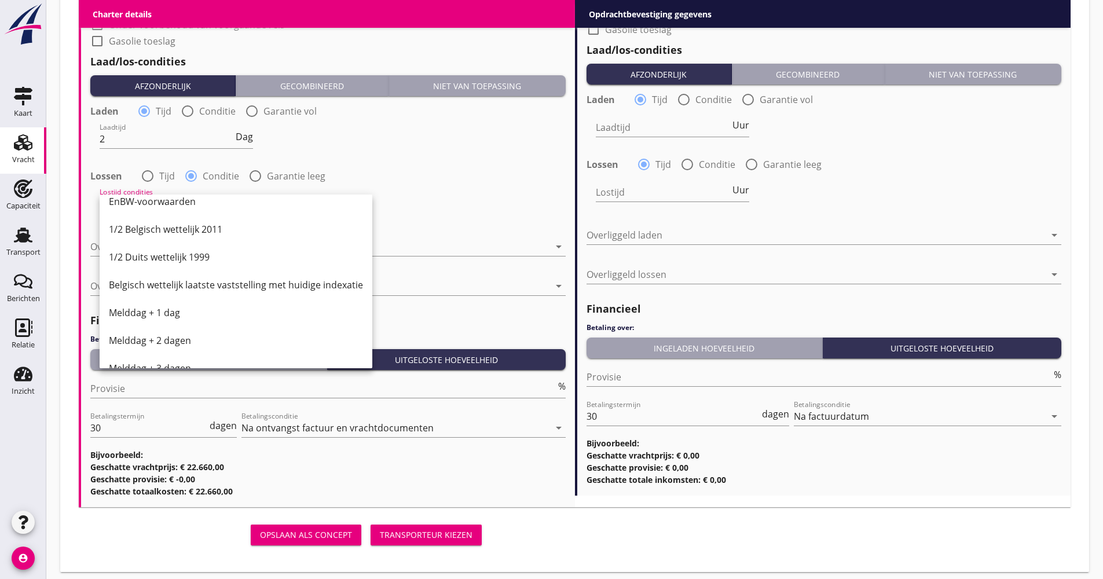
scroll to position [347, 0]
click at [173, 283] on div "Melddag + 2 dagen" at bounding box center [236, 283] width 254 height 14
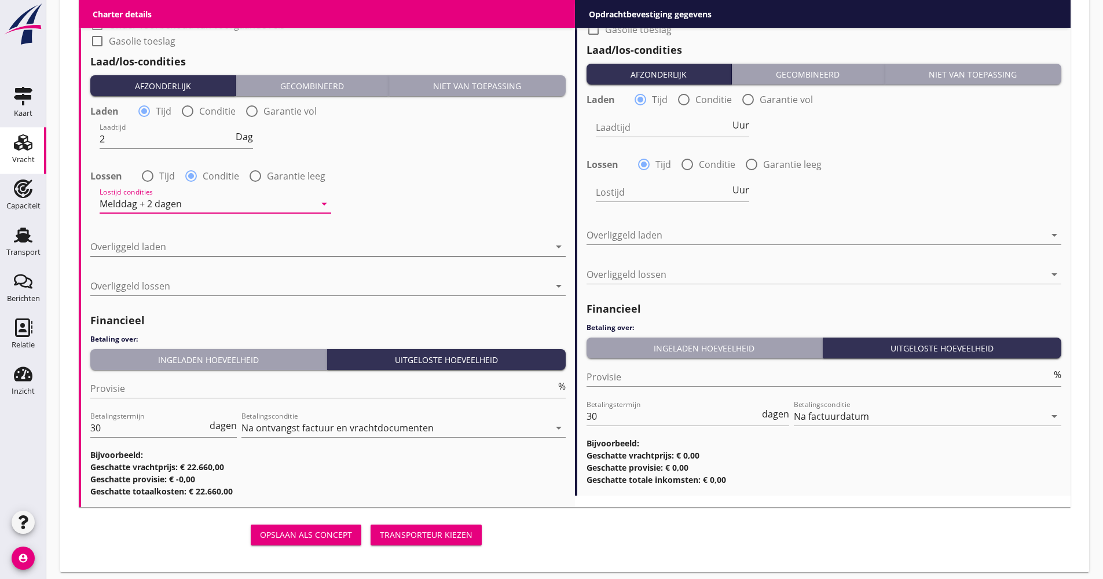
click at [185, 241] on div at bounding box center [319, 246] width 459 height 19
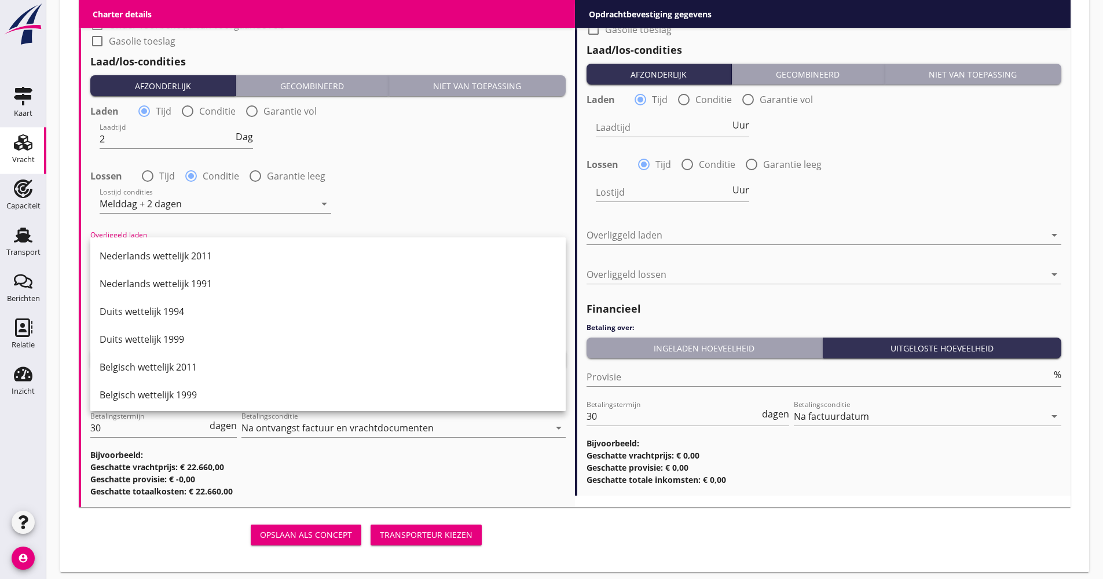
click at [162, 337] on div "Duits wettelijk 1999" at bounding box center [328, 339] width 457 height 14
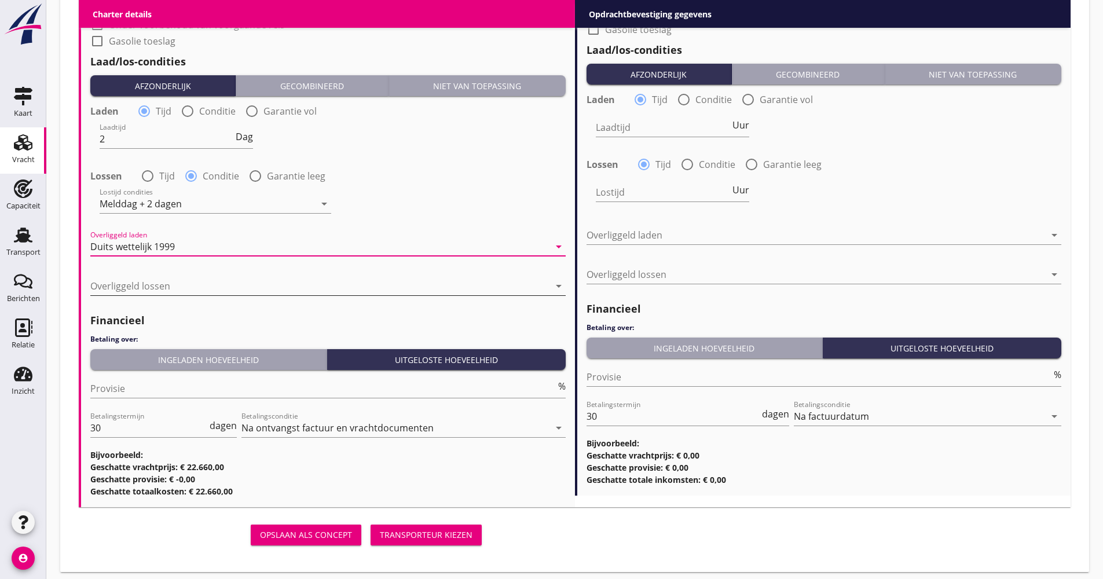
click at [172, 282] on div at bounding box center [319, 286] width 459 height 19
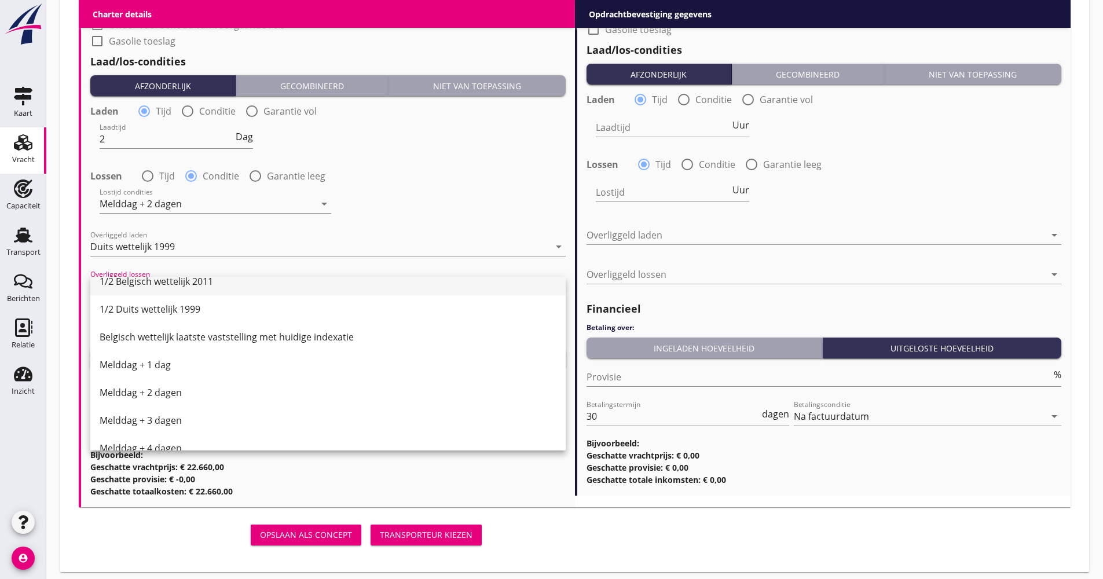
click at [168, 292] on div "1/2 Belgisch wettelijk 2011" at bounding box center [328, 281] width 457 height 28
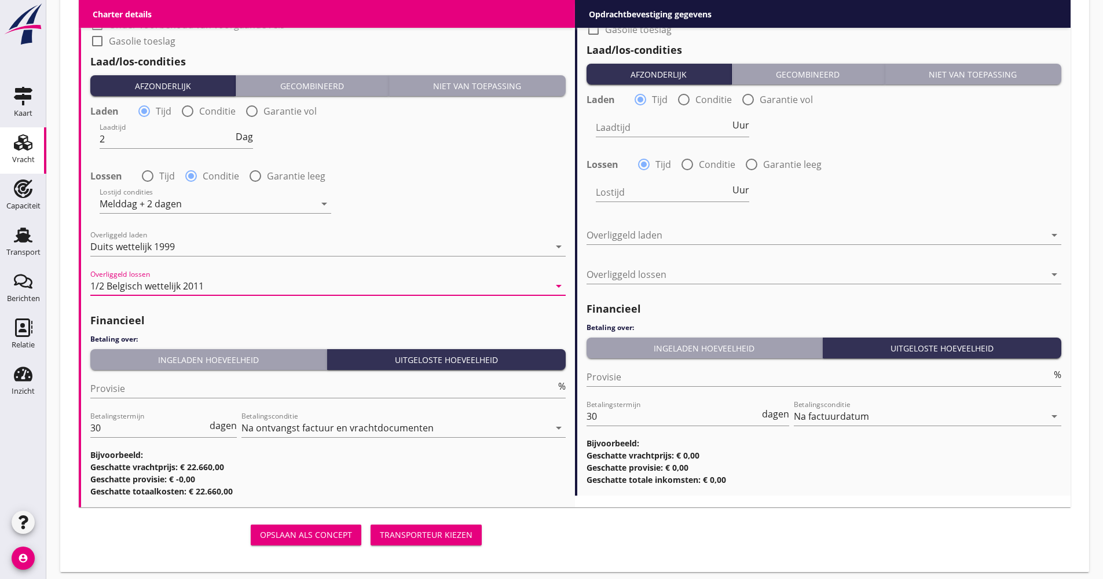
click at [185, 358] on div "Ingeladen hoeveelheid" at bounding box center [208, 360] width 227 height 12
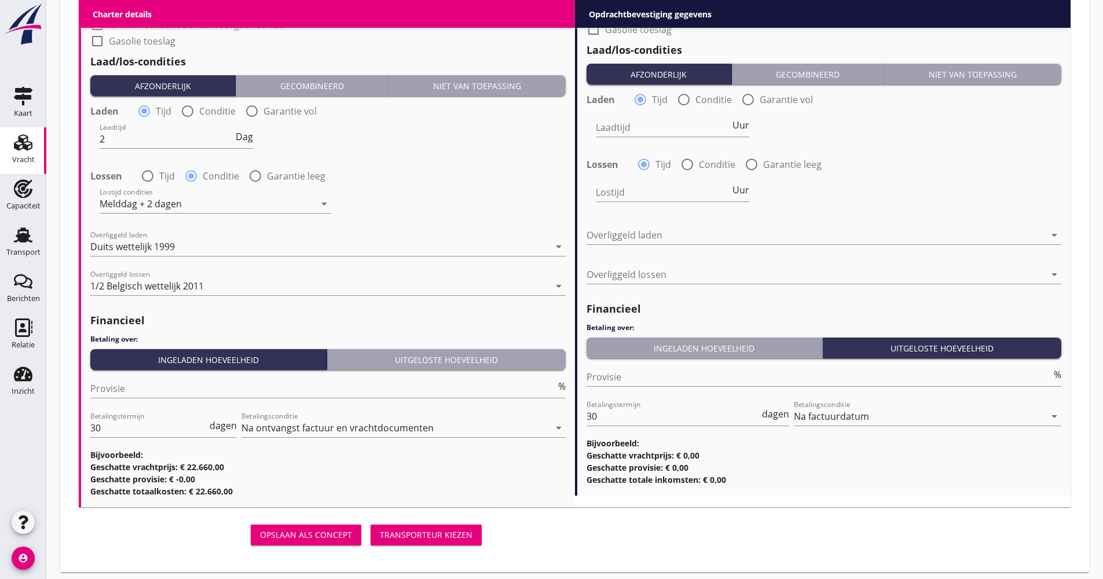
click at [163, 379] on input "Provisie" at bounding box center [322, 388] width 465 height 19
type input "5.00"
drag, startPoint x: 107, startPoint y: 427, endPoint x: 54, endPoint y: 428, distance: 52.1
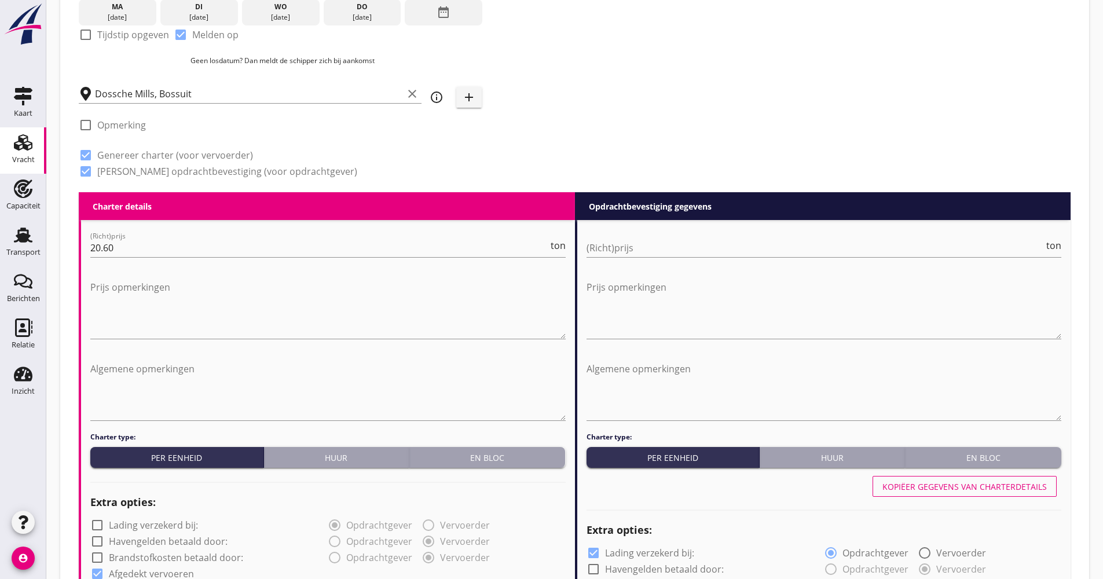
drag, startPoint x: 927, startPoint y: 491, endPoint x: 914, endPoint y: 482, distance: 16.1
click at [926, 491] on div "Kopiëer gegevens van charterdetails" at bounding box center [964, 486] width 164 height 12
checkbox input "false"
checkbox input "true"
type input "Coils (5412)"
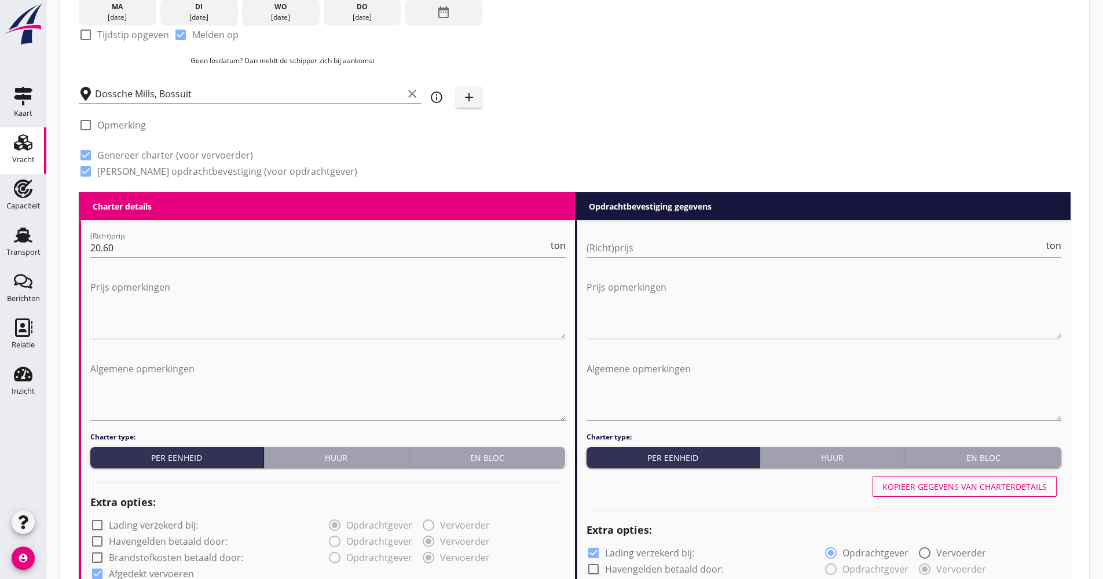
type input "Tarwe (110)"
type input "Potas (7231)"
type input "a"
checkbox input "true"
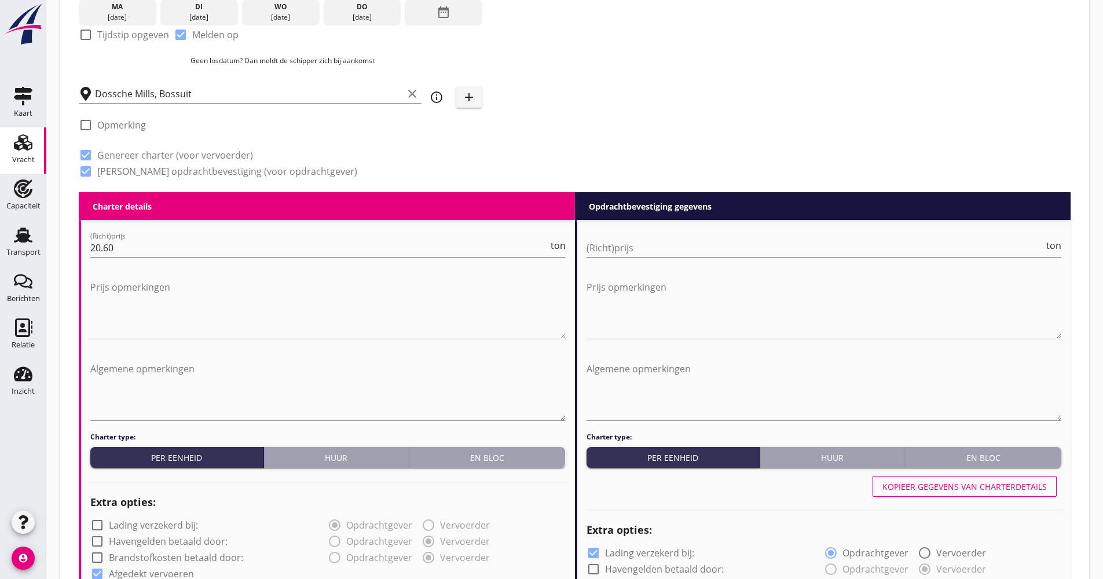
type input "2"
radio input "false"
radio input "true"
click at [682, 255] on input "(Richt)prijs" at bounding box center [815, 247] width 458 height 19
type input "22.00"
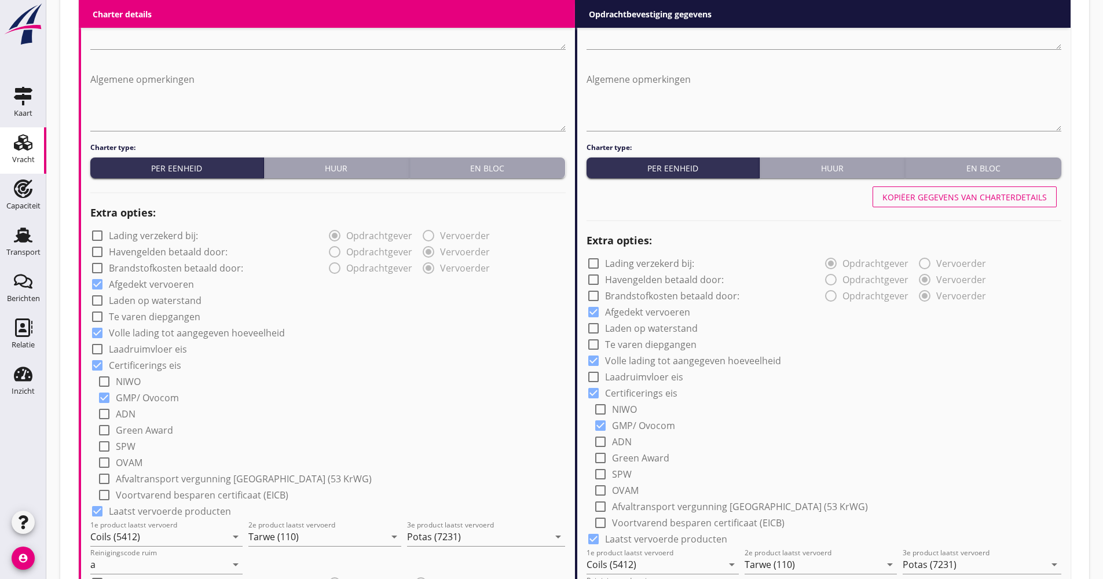
scroll to position [926, 0]
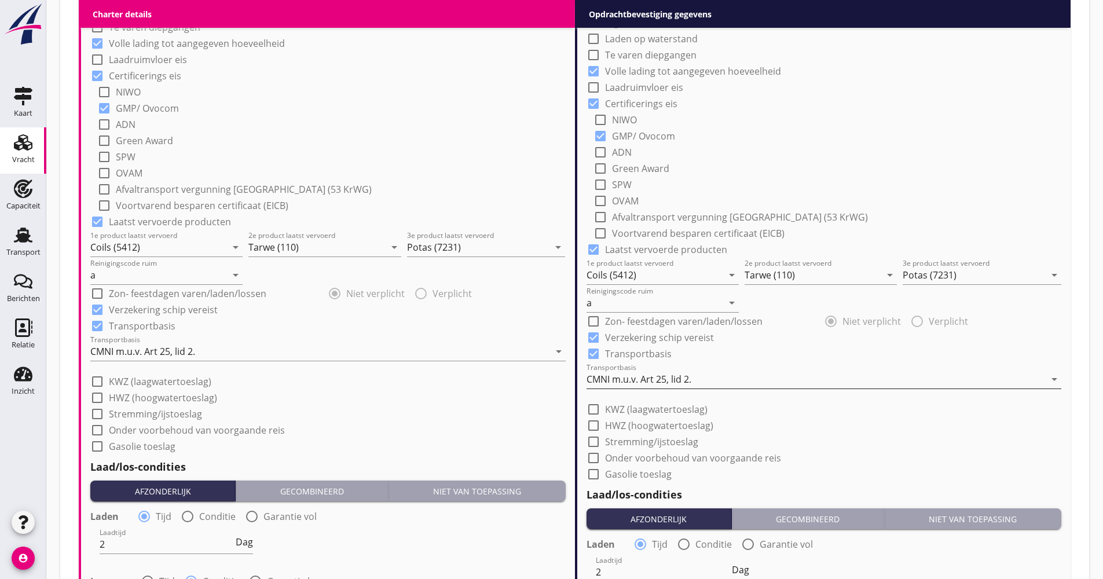
click at [655, 381] on div "CMNI m.u.v. Art 25, lid 2." at bounding box center [638, 379] width 105 height 10
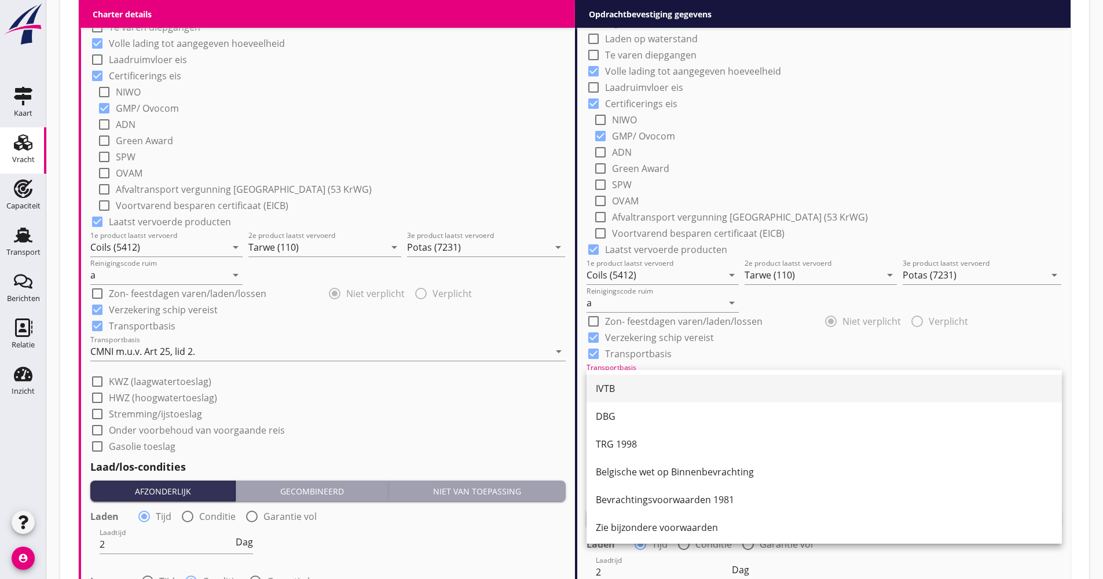
click at [653, 381] on div "IVTB" at bounding box center [824, 388] width 457 height 28
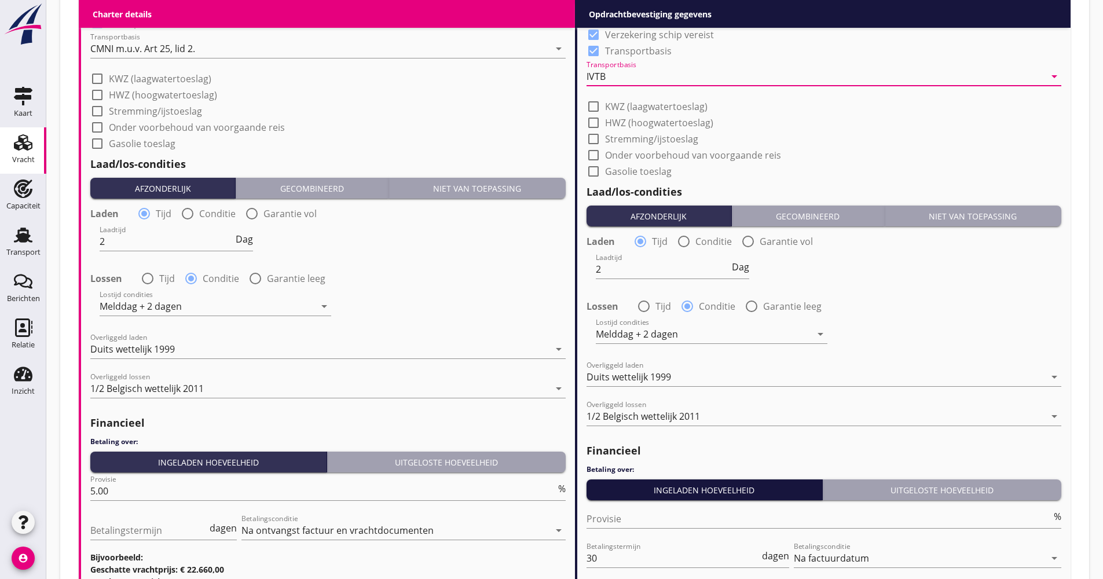
scroll to position [1331, 0]
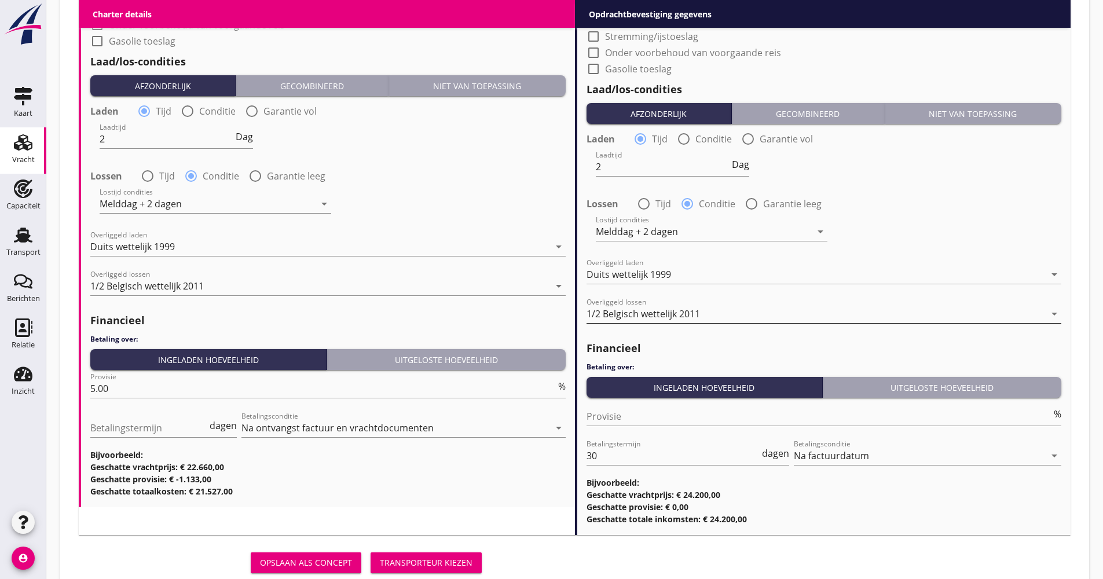
click at [689, 311] on div "1/2 Belgisch wettelijk 2011" at bounding box center [642, 314] width 113 height 10
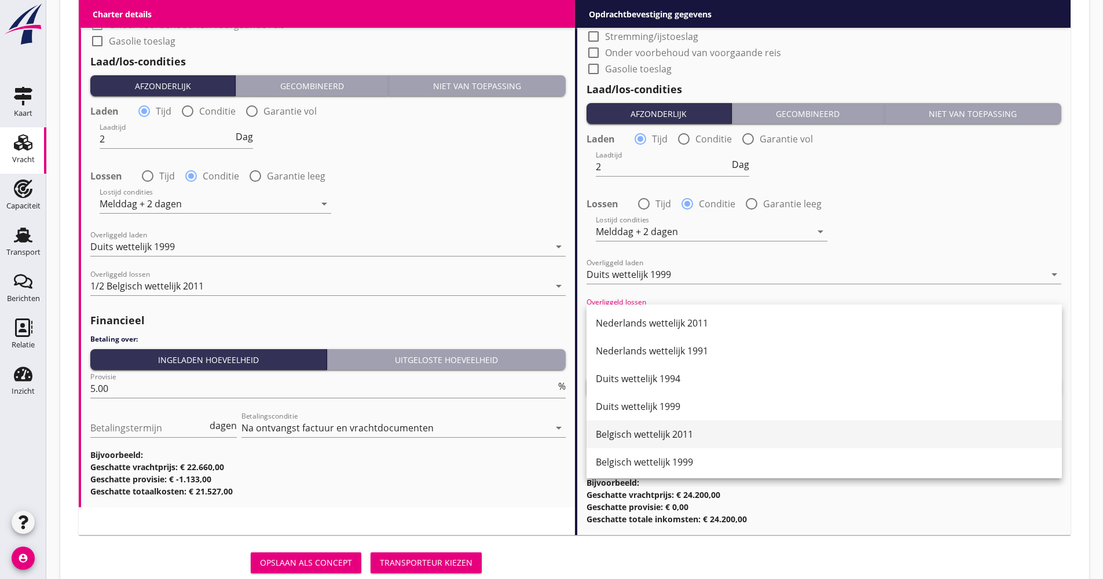
click at [660, 423] on div "Belgisch wettelijk 2011" at bounding box center [824, 434] width 457 height 28
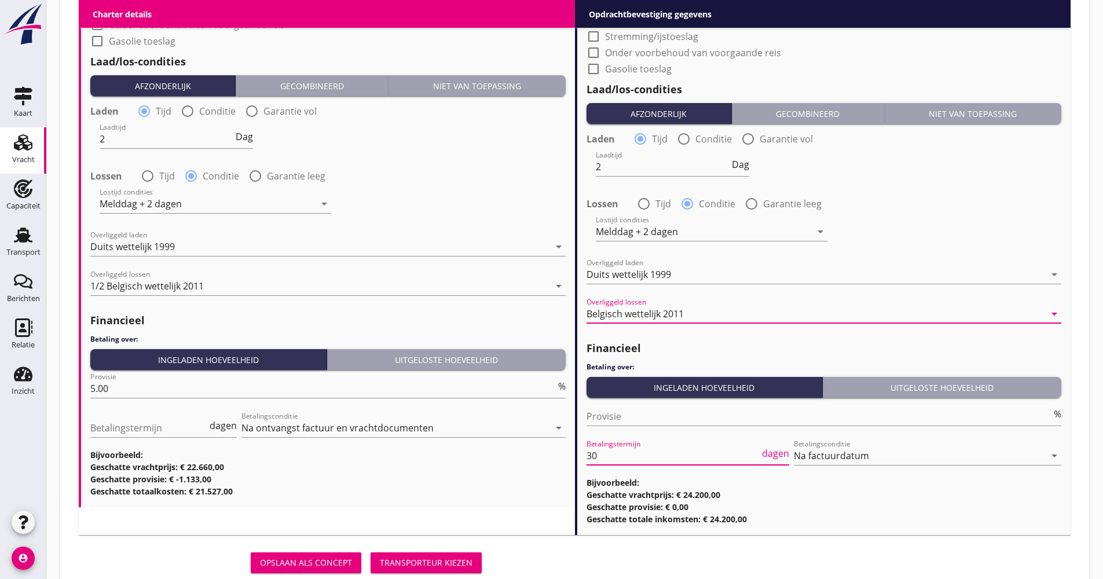
drag, startPoint x: 616, startPoint y: 457, endPoint x: 581, endPoint y: 447, distance: 36.7
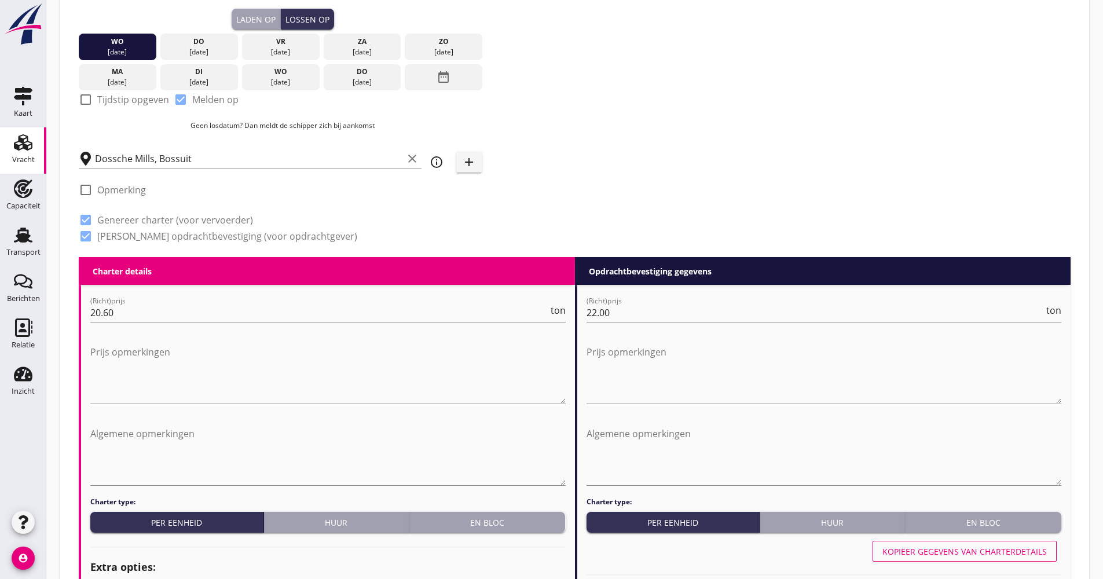
scroll to position [174, 0]
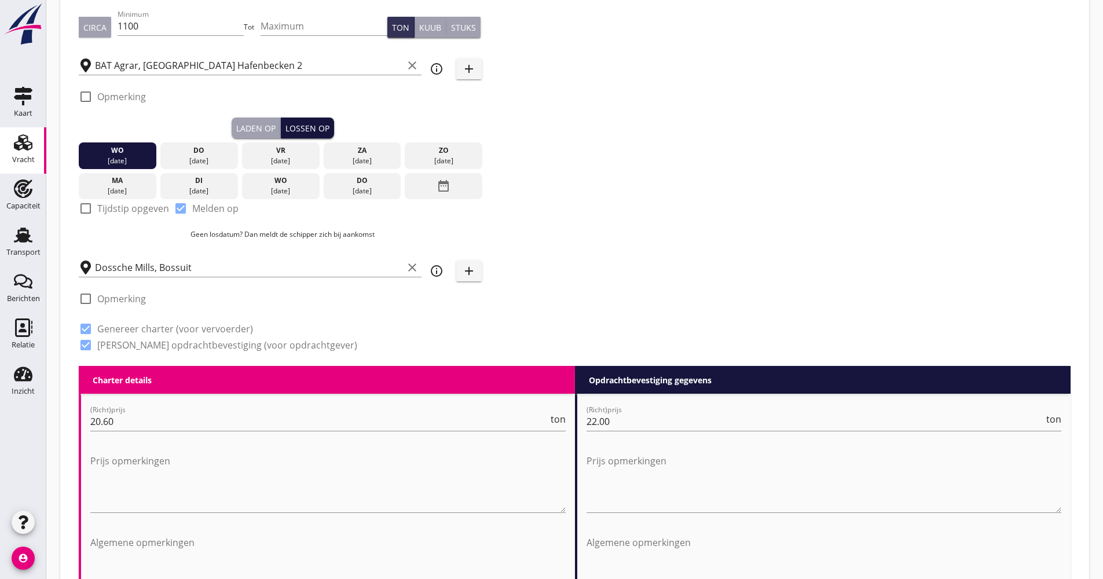
type input "21"
click at [311, 125] on div "Lossen op" at bounding box center [307, 128] width 44 height 12
click at [454, 187] on div "date_range" at bounding box center [444, 186] width 78 height 27
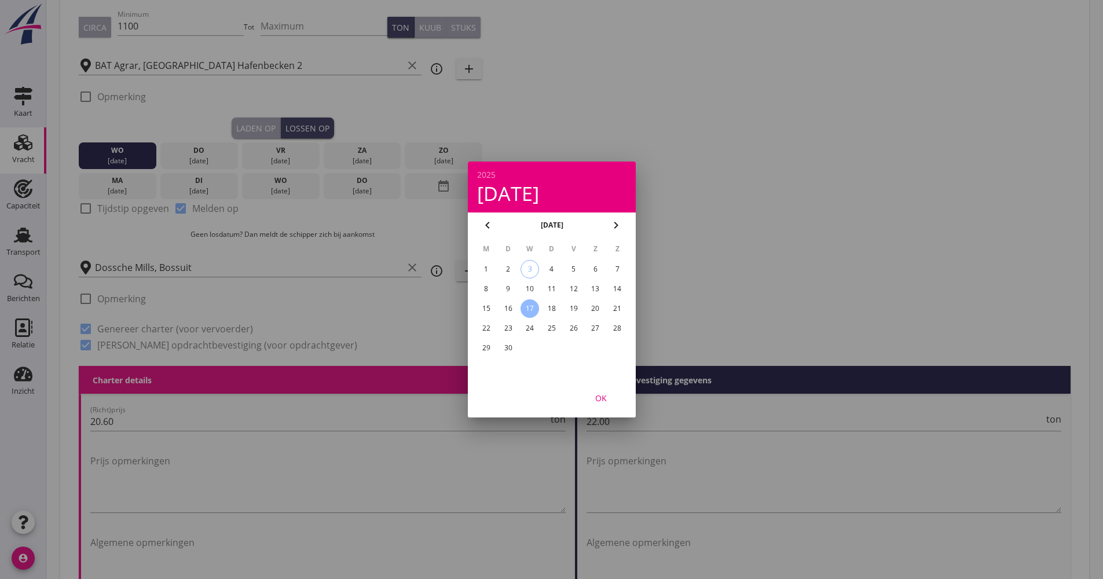
click at [516, 310] on div "16" at bounding box center [507, 308] width 19 height 19
click at [609, 395] on div "OK" at bounding box center [601, 398] width 32 height 12
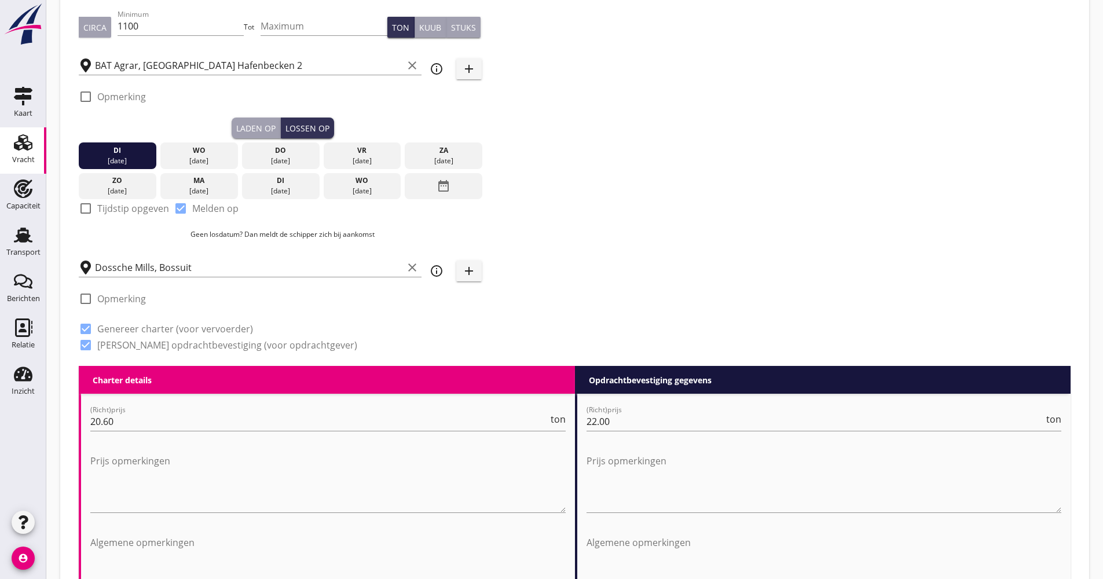
click at [699, 214] on div "Zoeken op opdrachtgever... BAT Agrar GmbH & Co. KG clear arrow_drop_down add (i…" at bounding box center [574, 130] width 1001 height 472
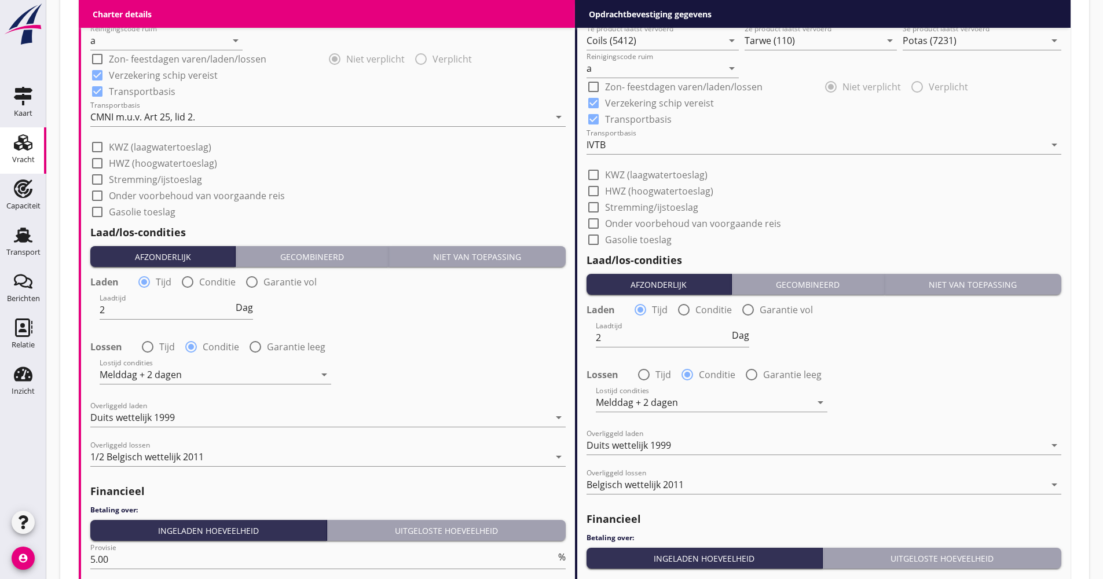
scroll to position [1331, 0]
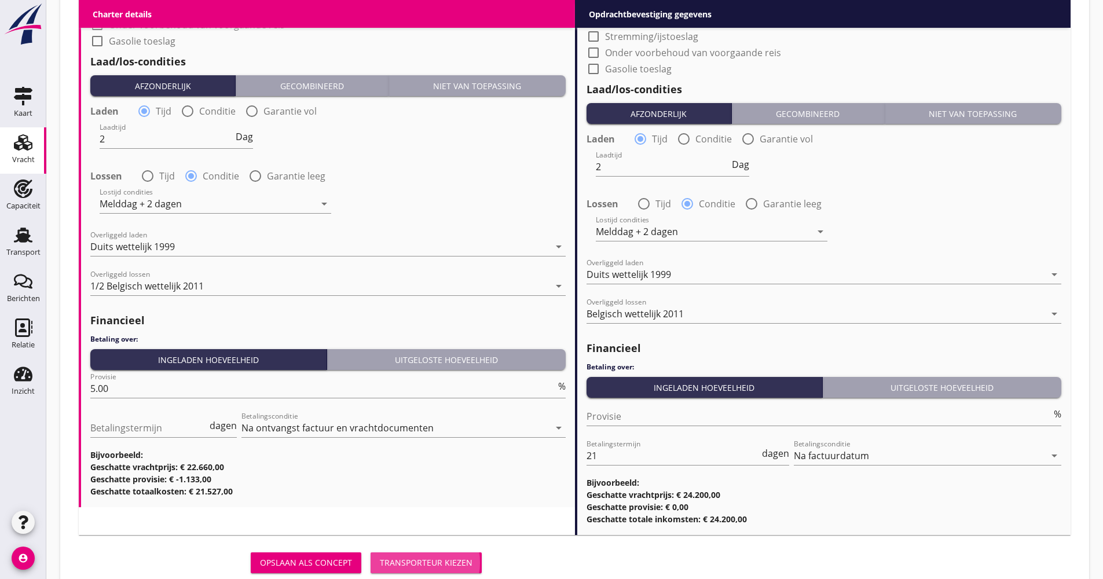
click at [456, 557] on div "Transporteur kiezen" at bounding box center [426, 562] width 93 height 12
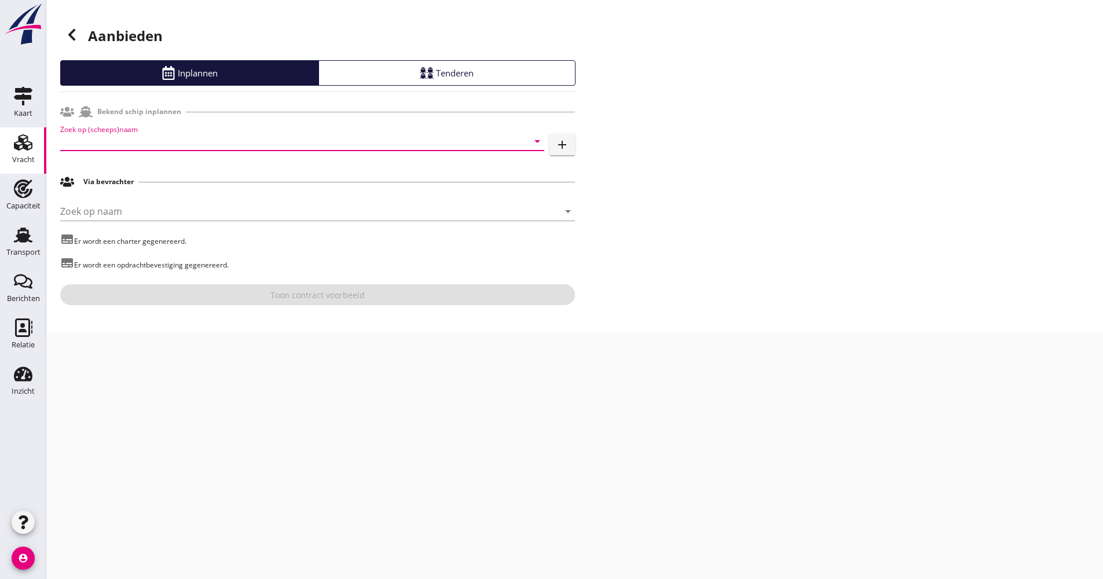
click at [121, 149] on input "Zoek op (scheeps)naam" at bounding box center [285, 141] width 451 height 19
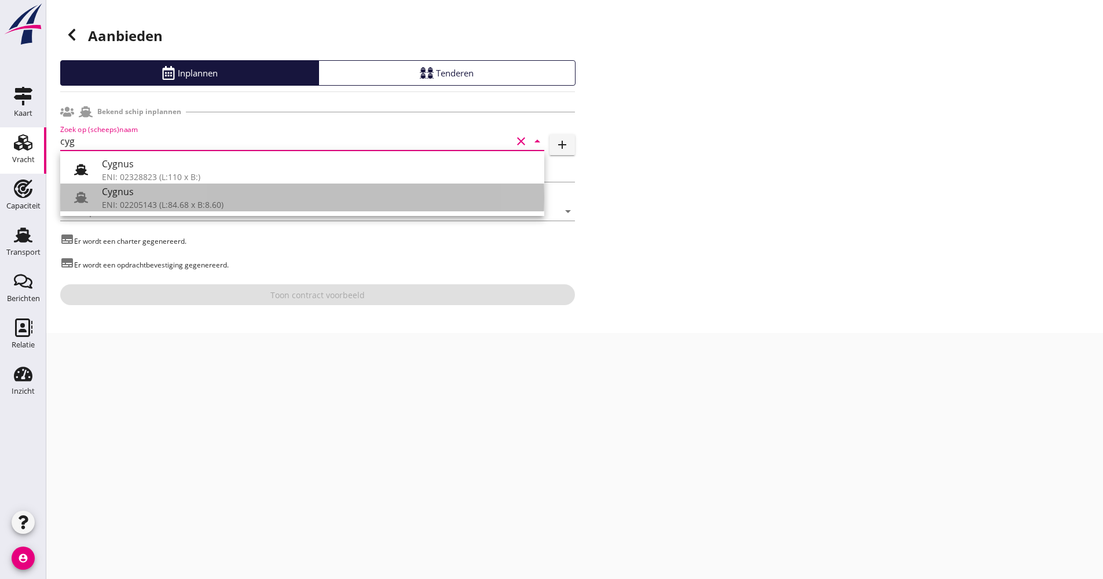
click at [120, 202] on div "ENI: 02205143 (L:84.68 x B:8.60)" at bounding box center [318, 205] width 433 height 12
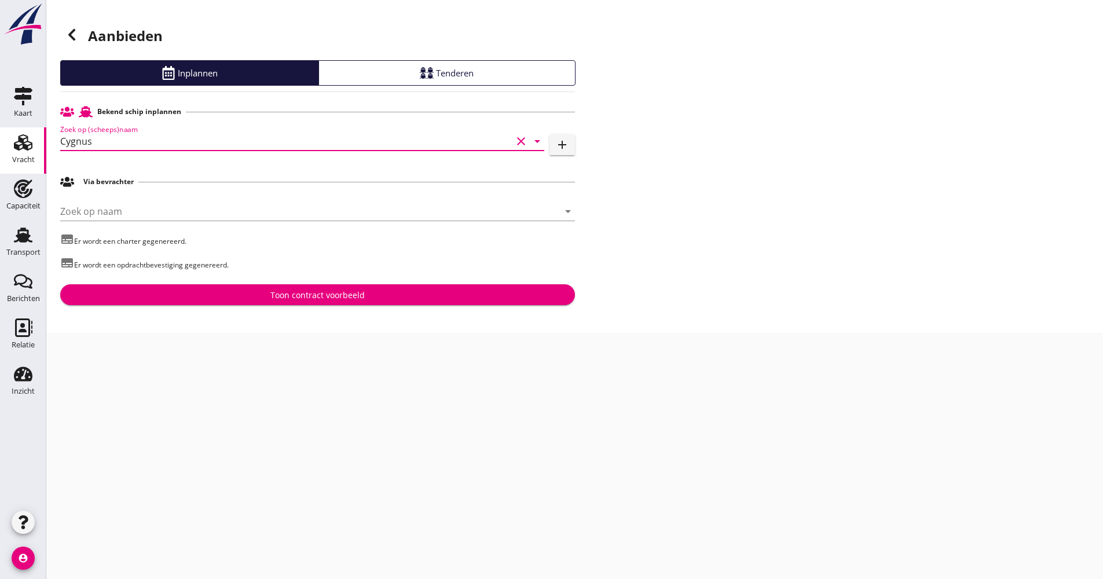
type input "Cygnus"
click at [232, 298] on div "Toon contract voorbeeld" at bounding box center [317, 295] width 496 height 12
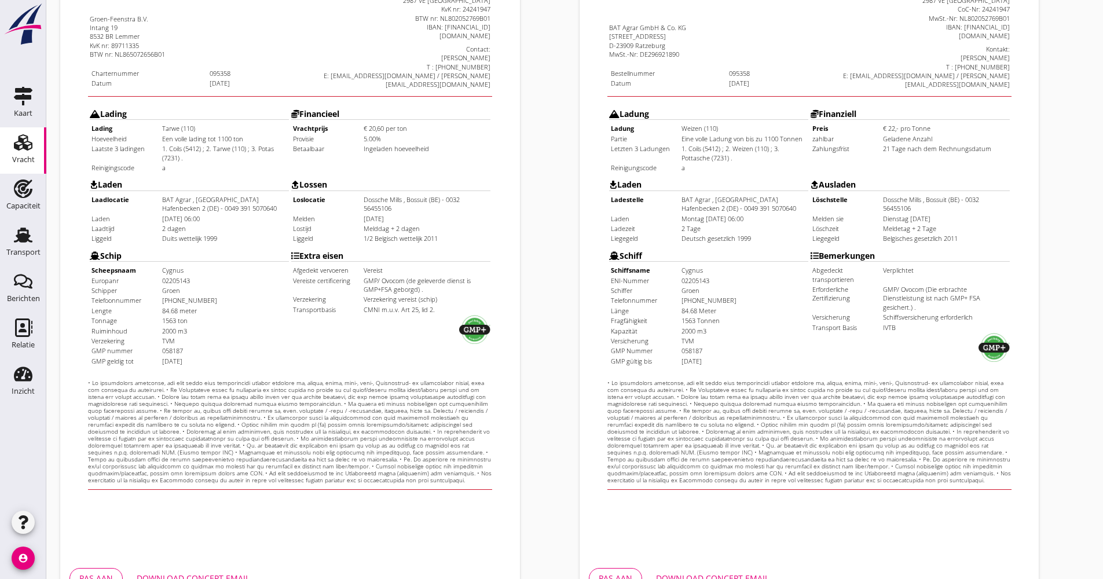
scroll to position [278, 0]
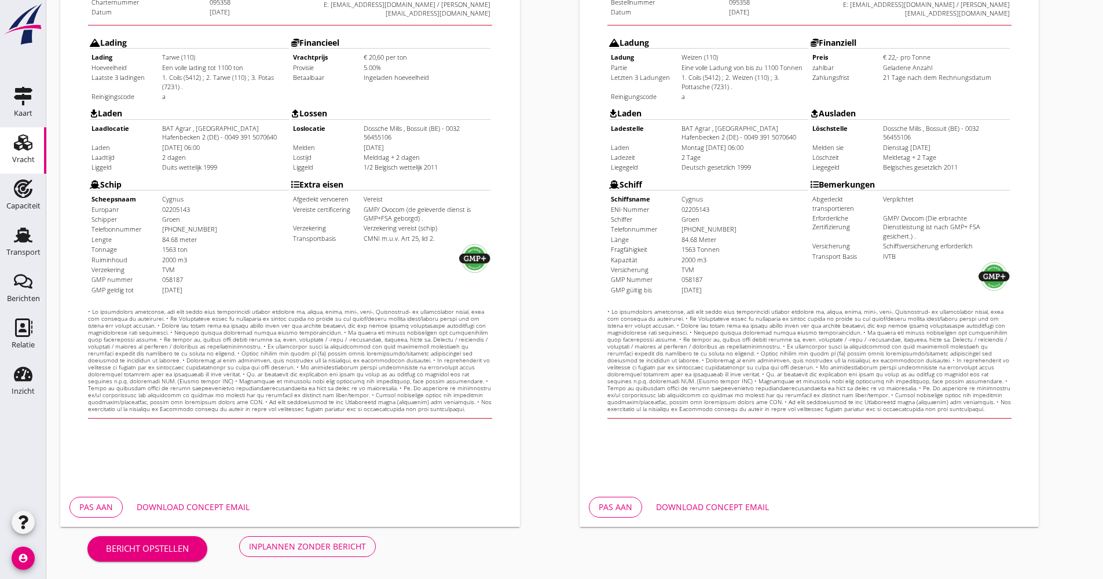
click at [775, 512] on button "Download concept email" at bounding box center [712, 507] width 131 height 21
click at [751, 507] on div "Download concept email" at bounding box center [712, 507] width 113 height 12
click at [207, 506] on div "Download concept email" at bounding box center [193, 507] width 113 height 12
click at [325, 548] on div "Inplannen zonder bericht" at bounding box center [307, 546] width 117 height 12
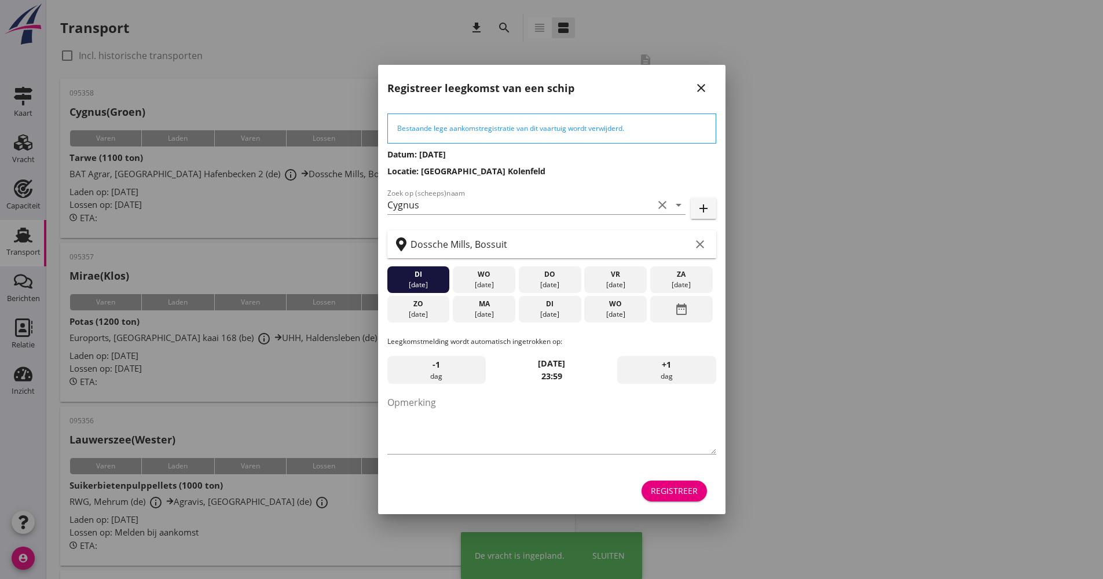
drag, startPoint x: 663, startPoint y: 486, endPoint x: 644, endPoint y: 481, distance: 19.2
click at [663, 486] on div "Registreer" at bounding box center [674, 490] width 47 height 12
